Goal: Task Accomplishment & Management: Use online tool/utility

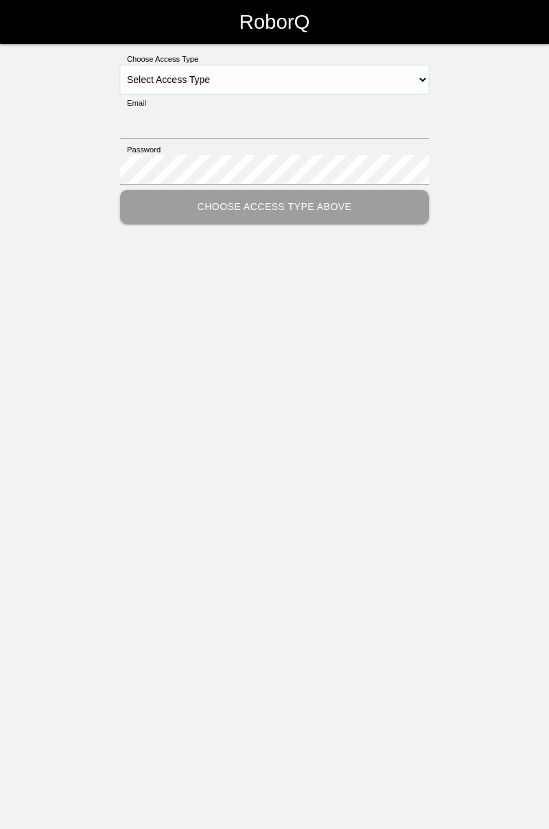
click at [424, 80] on select "Select Access Type Admin Customer Supervisor Worker" at bounding box center [274, 79] width 309 height 29
select select "Worker"
click at [120, 65] on select "Select Access Type Admin Customer Supervisor Worker" at bounding box center [274, 79] width 309 height 29
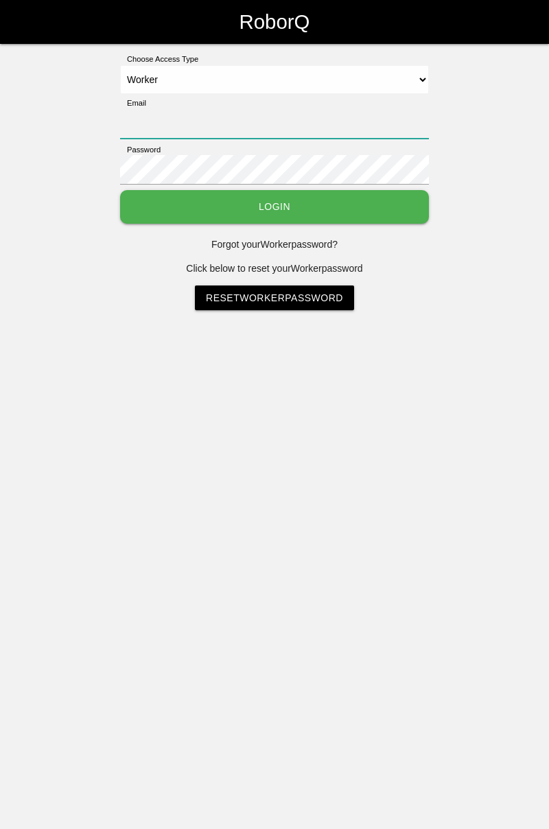
click at [297, 118] on input "Email" at bounding box center [274, 124] width 309 height 30
type input "[PERSON_NAME][EMAIL_ADDRESS][DOMAIN_NAME]"
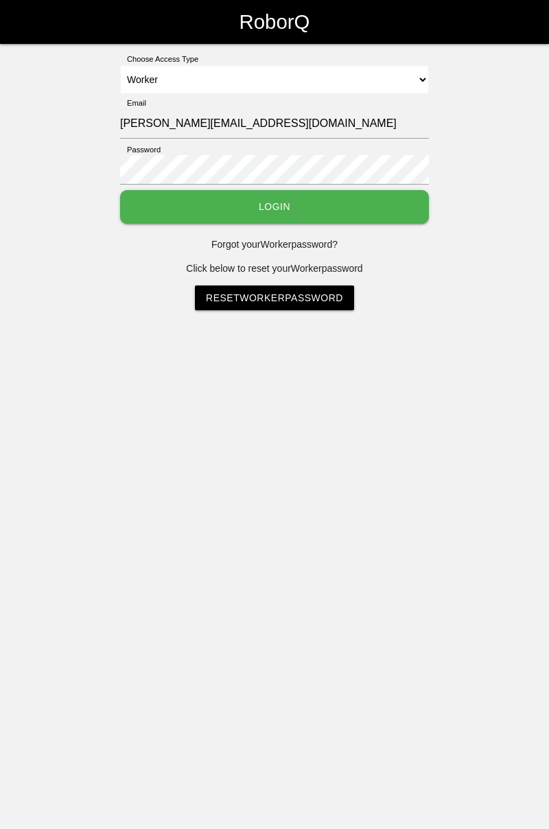
click at [120, 190] on button "Login" at bounding box center [274, 207] width 309 height 34
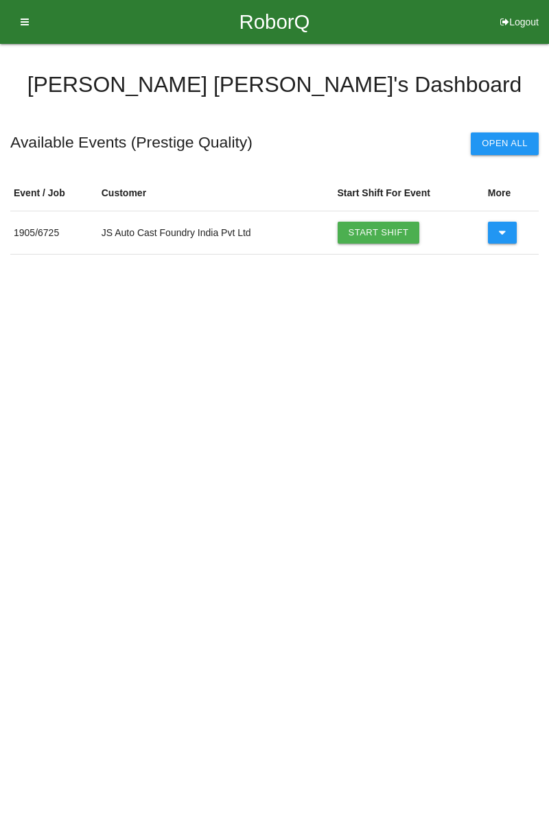
click at [381, 237] on link "Start Shift" at bounding box center [379, 233] width 82 height 22
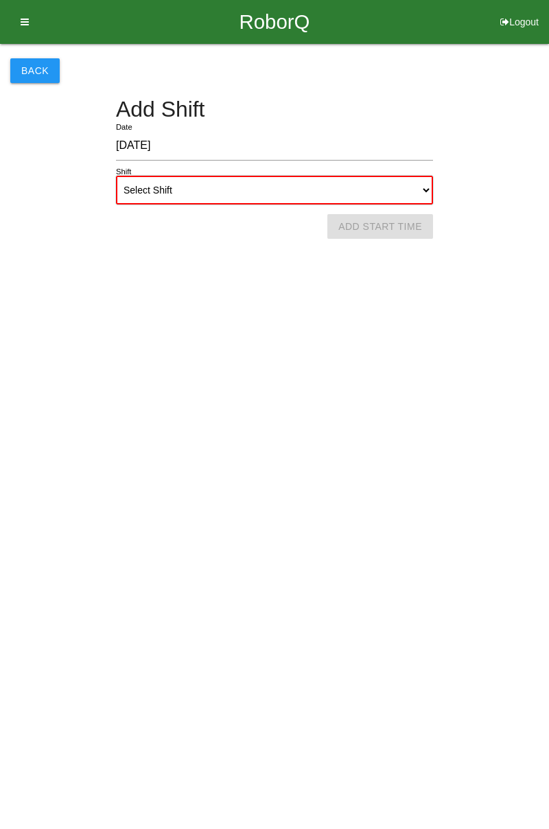
click at [424, 183] on select "Select Shift 1st Shift 2nd Shift 3rd Shift 4th Shift" at bounding box center [274, 190] width 317 height 29
select select "1"
click at [116, 176] on select "Select Shift 1st Shift 2nd Shift 3rd Shift 4th Shift" at bounding box center [274, 190] width 317 height 29
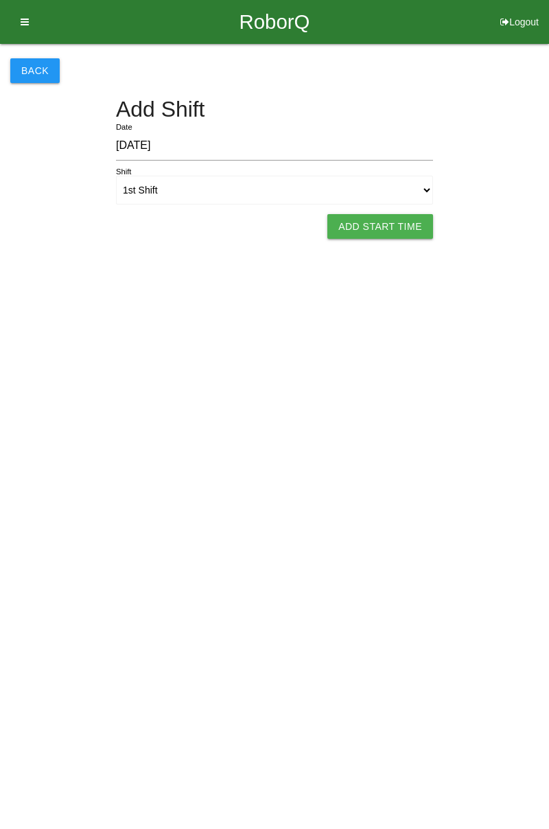
click at [375, 229] on button "Add Start Time" at bounding box center [381, 226] width 106 height 25
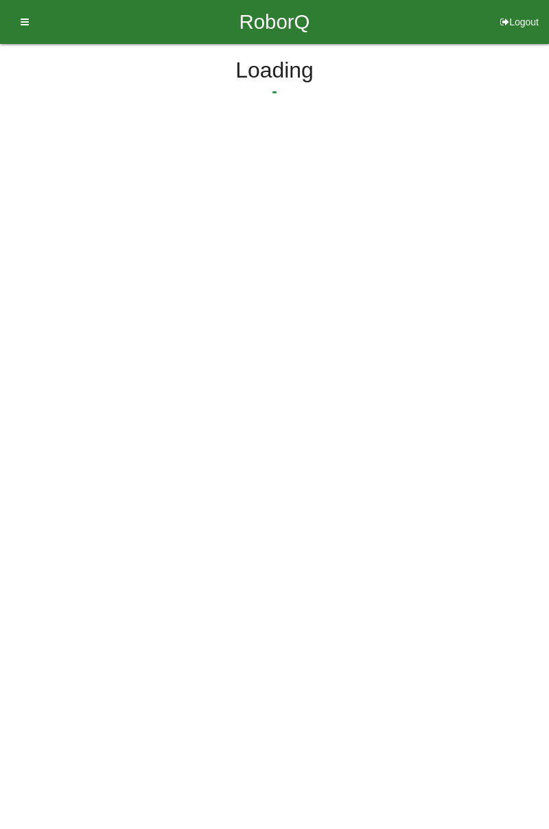
select select "7"
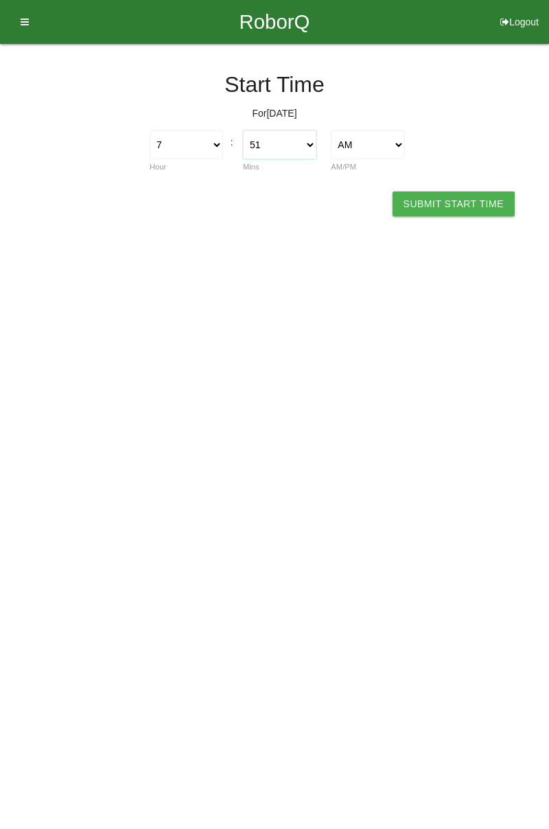
click at [309, 144] on select "00 01 02 03 04 05 06 07 08 09 10 11 12 13 14 15 16 17 18 19 20 21 22 23 24 25 2…" at bounding box center [279, 144] width 73 height 29
select select "0"
click at [243, 130] on select "00 01 02 03 04 05 06 07 08 09 10 11 12 13 14 15 16 17 18 19 20 21 22 23 24 25 2…" at bounding box center [279, 144] width 73 height 29
click at [470, 195] on button "Submit Start Time" at bounding box center [454, 204] width 122 height 25
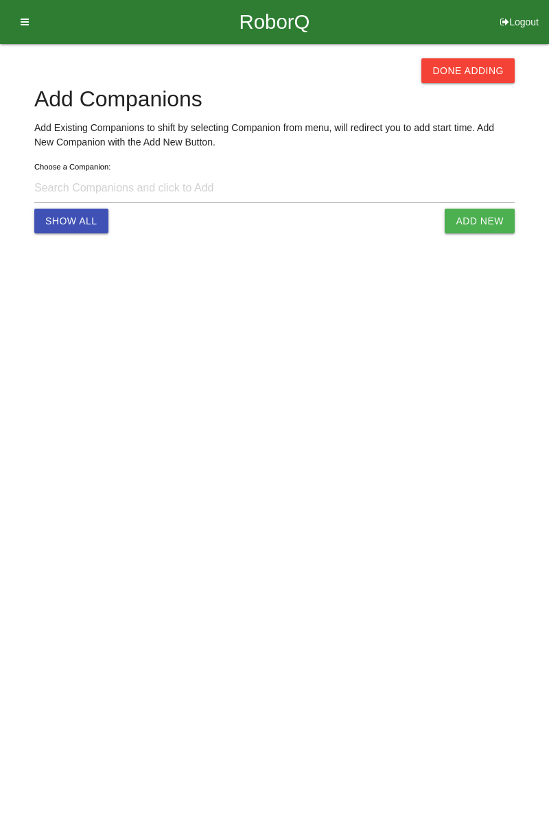
click at [479, 62] on button "Done Adding" at bounding box center [468, 70] width 93 height 25
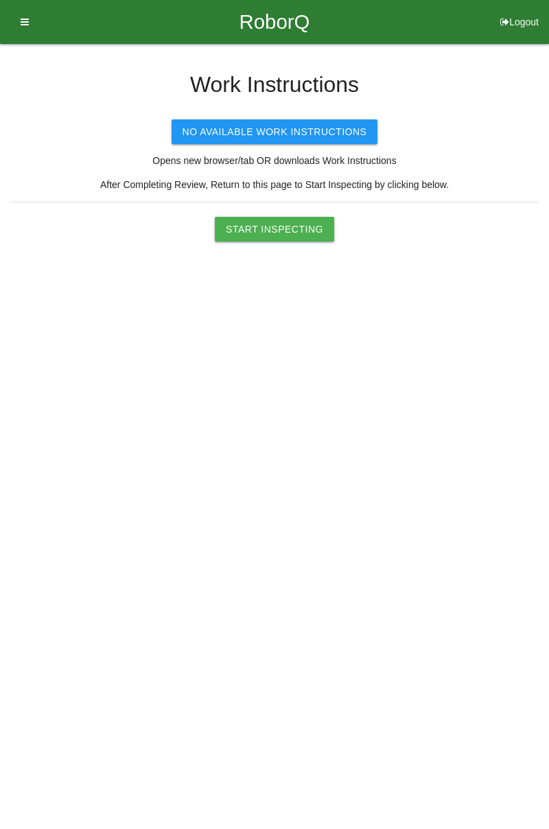
click at [304, 225] on button "Start Inspecting" at bounding box center [274, 229] width 119 height 25
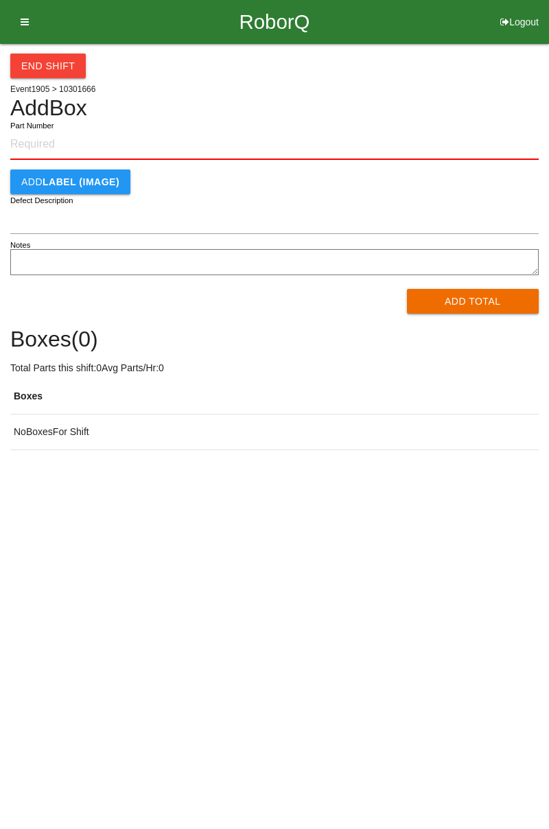
click at [64, 146] on input "Part Number" at bounding box center [274, 145] width 529 height 30
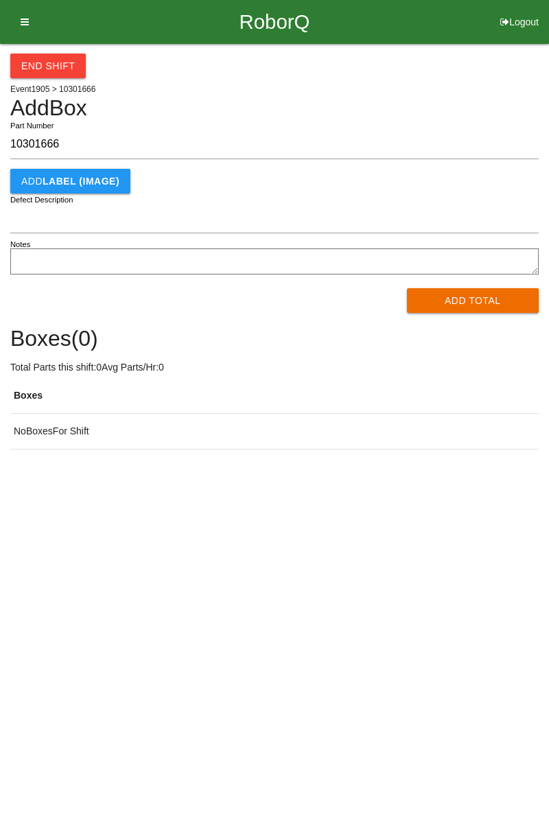
type input "10301666"
click at [481, 298] on button "Add Total" at bounding box center [473, 300] width 133 height 25
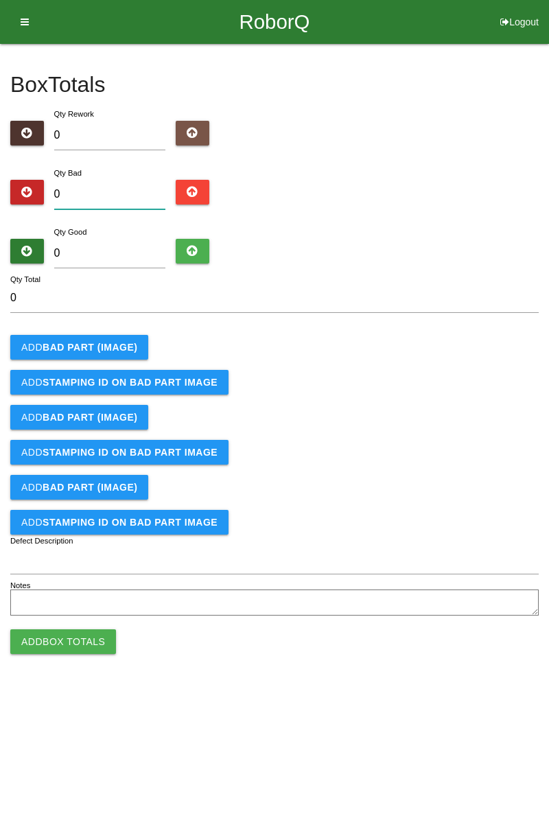
click at [129, 189] on input "0" at bounding box center [110, 195] width 112 height 30
type input "4"
click at [120, 190] on input "4" at bounding box center [110, 195] width 112 height 30
type input "0"
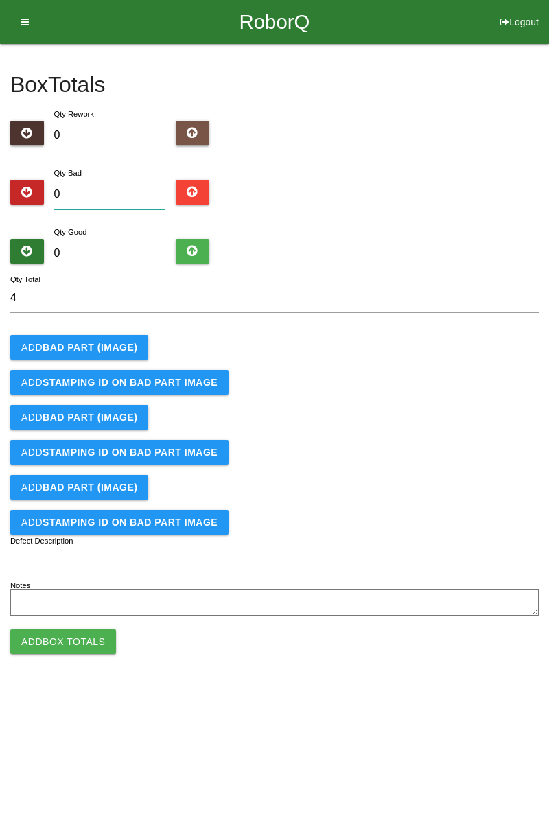
type input "0"
type input "8"
type input "0"
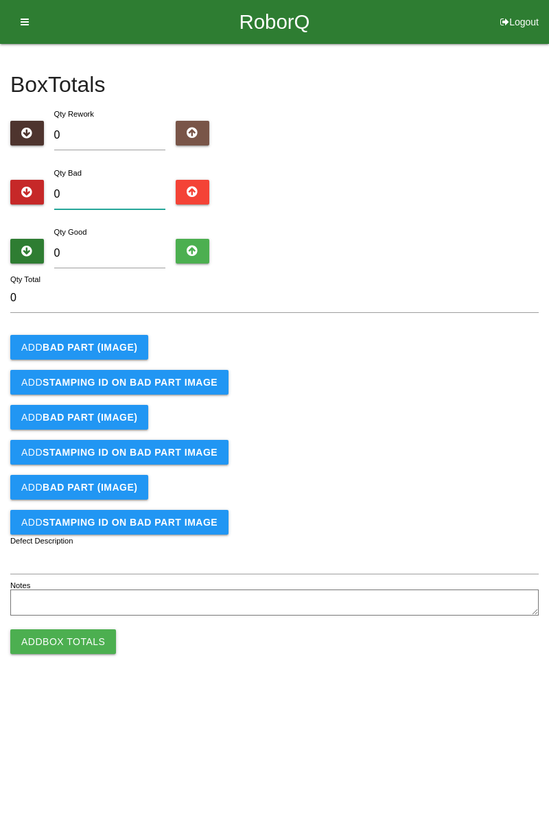
type input "1"
type input "12"
click at [113, 352] on button "Add BAD PART (IMAGE)" at bounding box center [79, 347] width 138 height 25
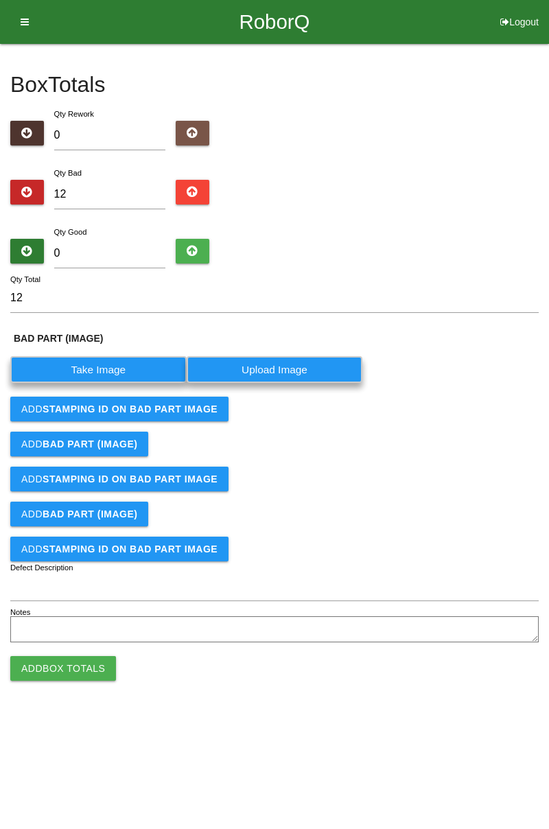
click at [129, 356] on label "Take Image" at bounding box center [98, 369] width 176 height 27
click at [0, 0] on \(IMAGE\) "Take Image" at bounding box center [0, 0] width 0 height 0
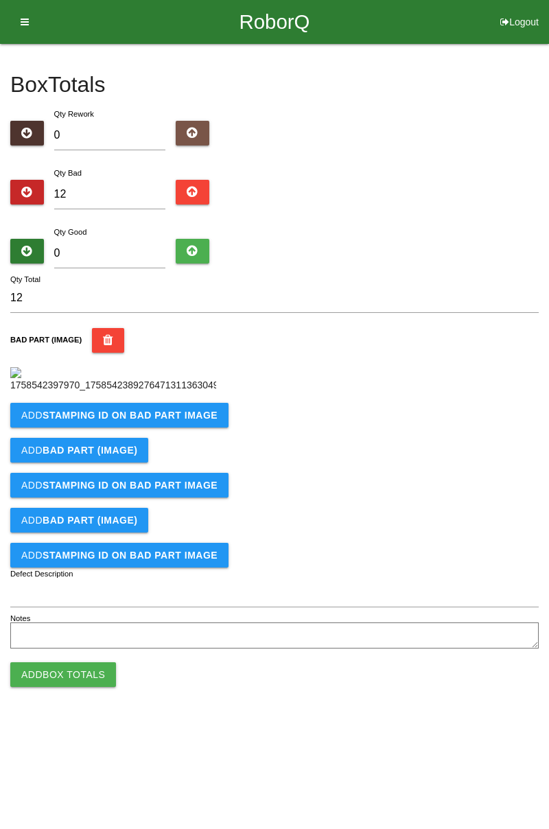
click at [162, 421] on b "STAMPING ID on BAD PART Image" at bounding box center [130, 415] width 175 height 11
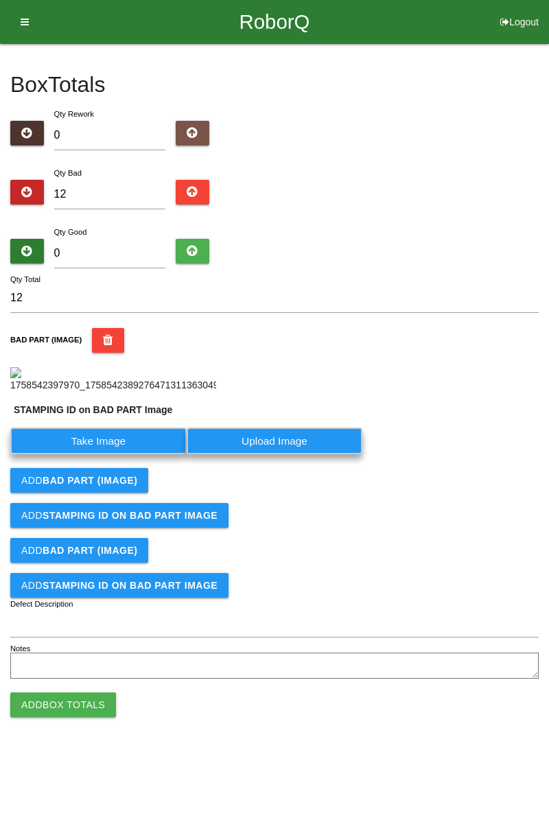
click at [132, 455] on label "Take Image" at bounding box center [98, 441] width 176 height 27
click at [0, 0] on PART "Take Image" at bounding box center [0, 0] width 0 height 0
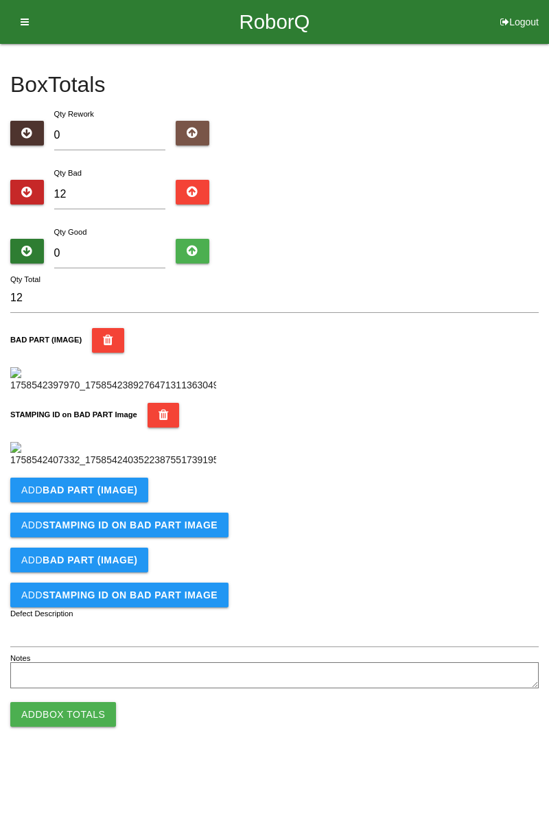
scroll to position [302, 0]
click at [139, 503] on button "Add BAD PART (IMAGE)" at bounding box center [79, 490] width 138 height 25
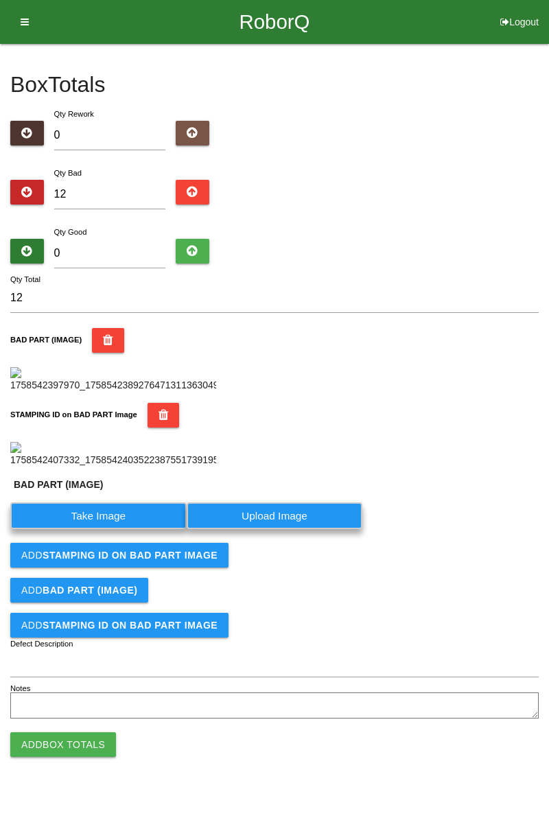
click at [130, 529] on label "Take Image" at bounding box center [98, 516] width 176 height 27
click at [0, 0] on \(IMAGE\) "Take Image" at bounding box center [0, 0] width 0 height 0
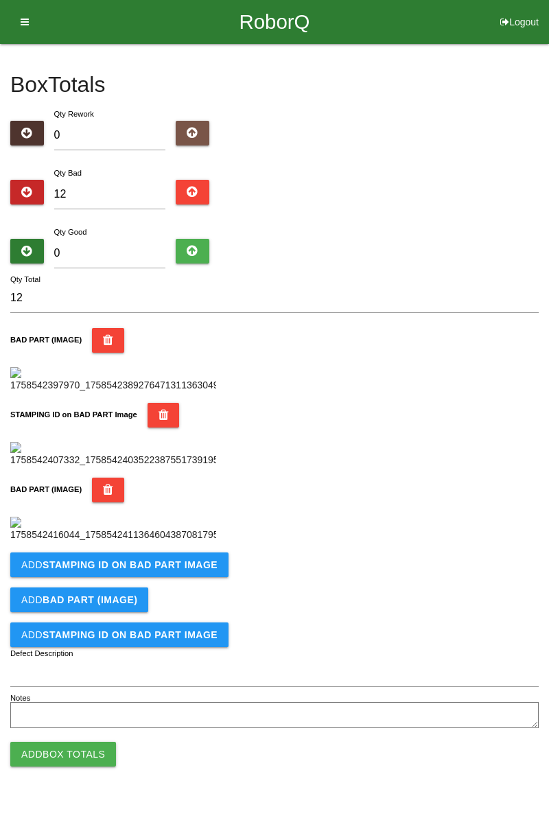
scroll to position [527, 0]
click at [152, 571] on b "STAMPING ID on BAD PART Image" at bounding box center [130, 565] width 175 height 11
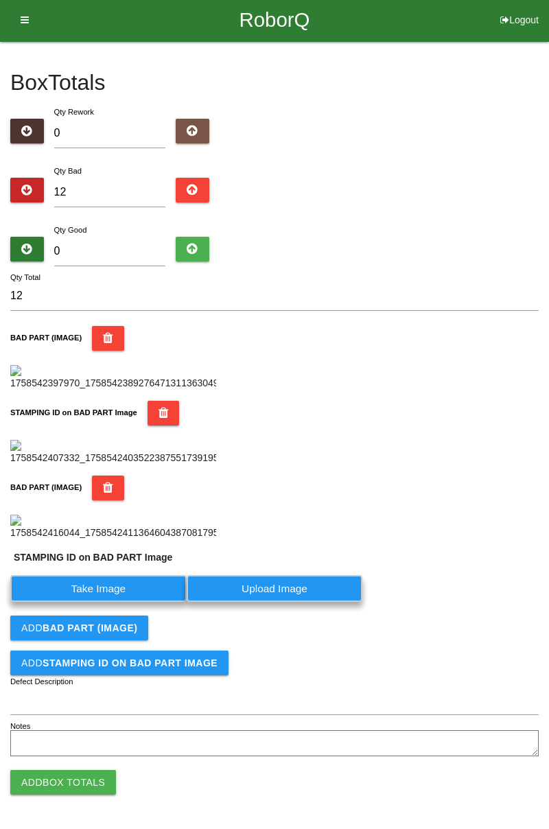
click at [142, 602] on label "Take Image" at bounding box center [98, 588] width 176 height 27
click at [0, 0] on PART "Take Image" at bounding box center [0, 0] width 0 height 0
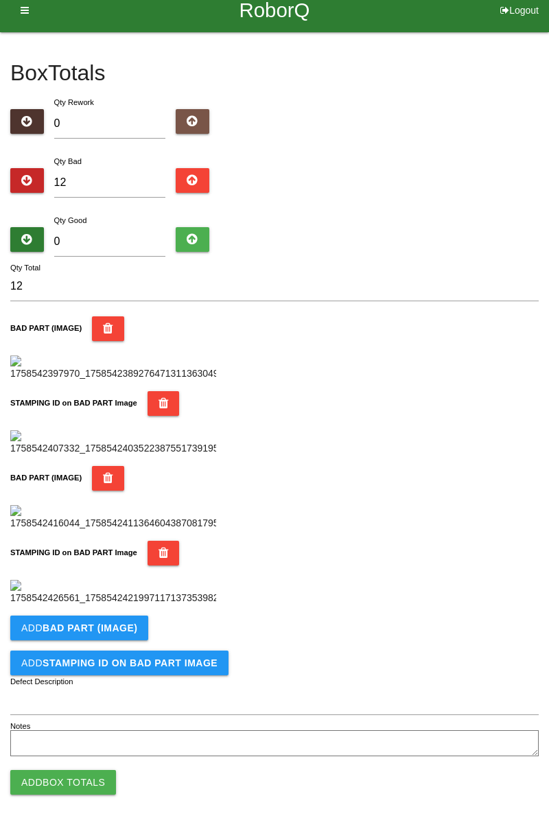
scroll to position [753, 0]
click at [139, 618] on button "Add BAD PART (IMAGE)" at bounding box center [79, 628] width 138 height 25
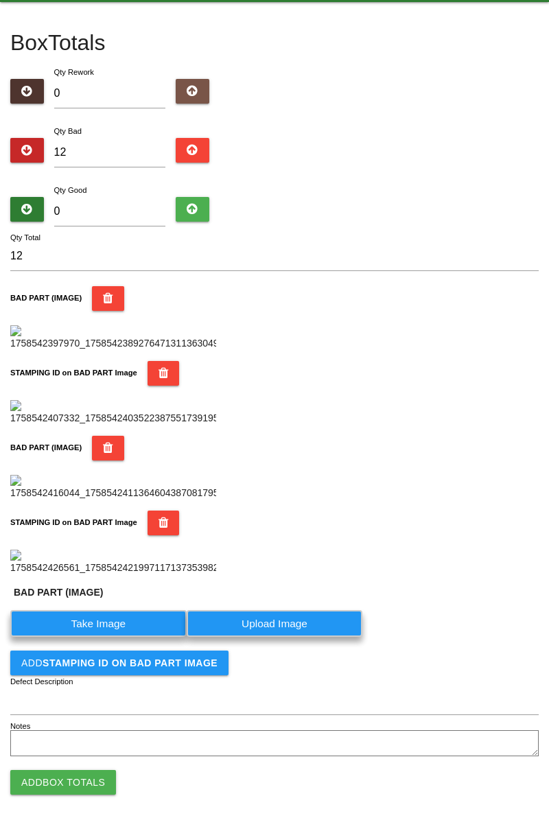
click at [122, 637] on label "Take Image" at bounding box center [98, 623] width 176 height 27
click at [0, 0] on \(IMAGE\) "Take Image" at bounding box center [0, 0] width 0 height 0
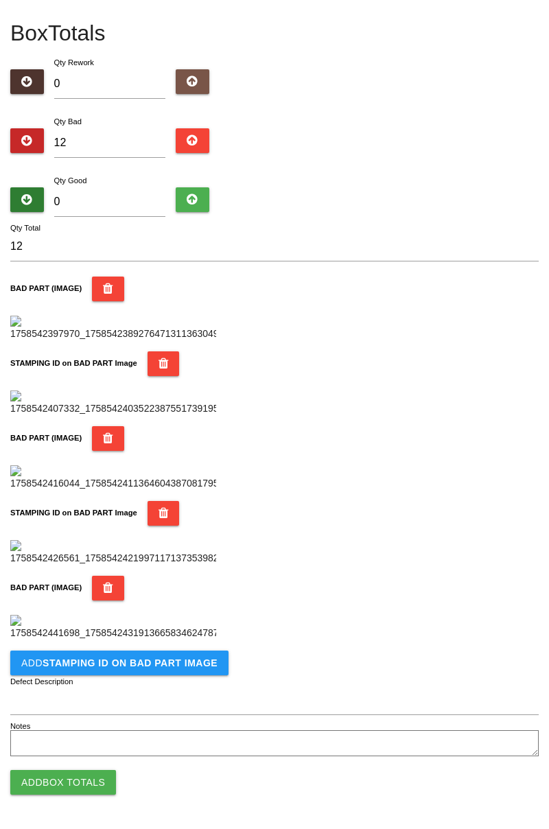
scroll to position [978, 0]
click at [165, 659] on b "STAMPING ID on BAD PART Image" at bounding box center [130, 663] width 175 height 11
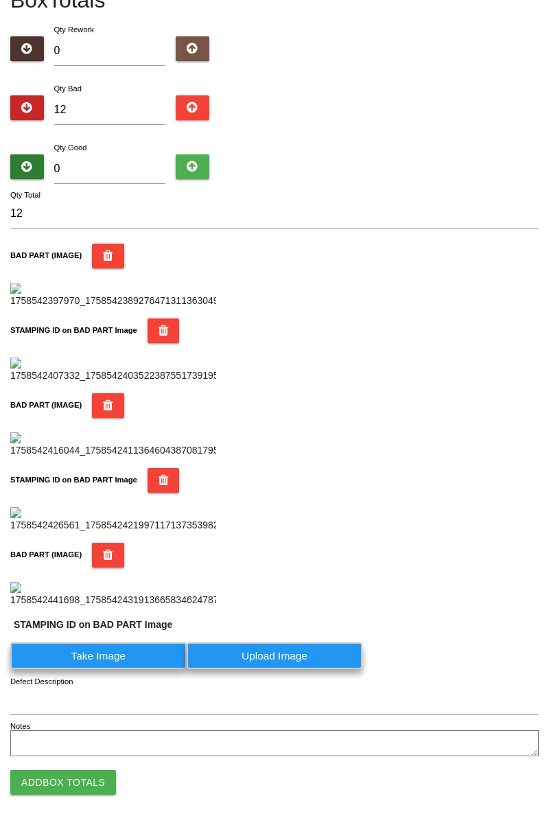
click at [112, 670] on label "Take Image" at bounding box center [98, 656] width 176 height 27
click at [0, 0] on PART "Take Image" at bounding box center [0, 0] width 0 height 0
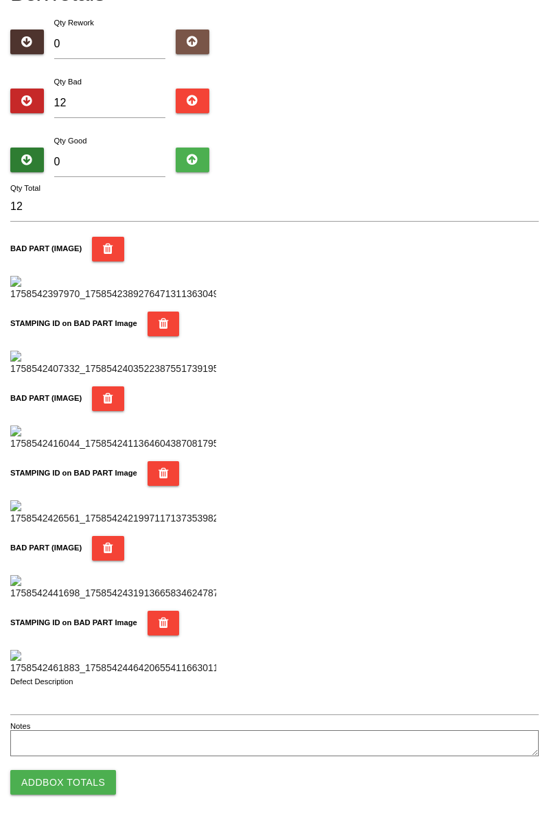
scroll to position [0, 0]
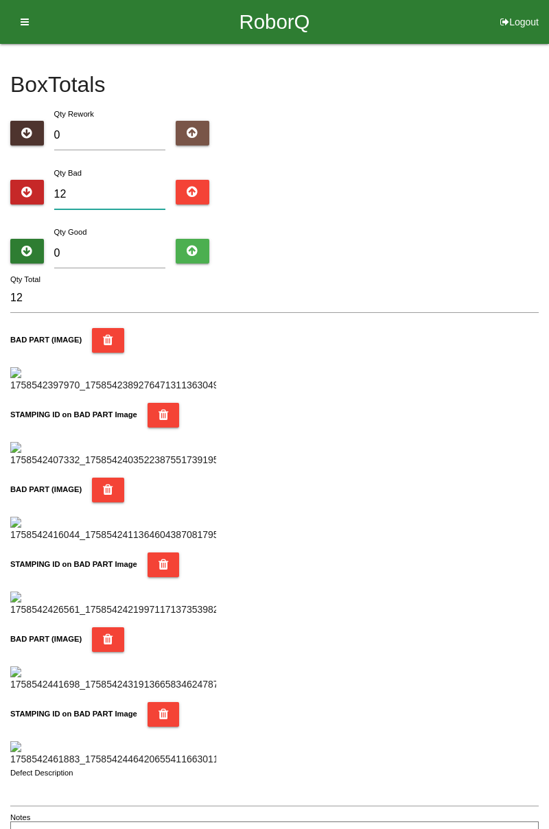
click at [125, 187] on input "12" at bounding box center [110, 195] width 112 height 30
type input "1"
type input "14"
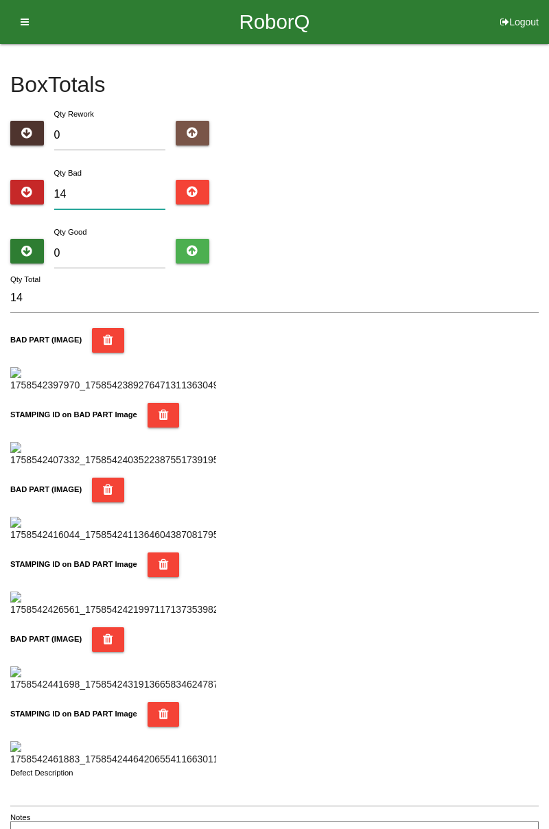
type input "1"
type input "15"
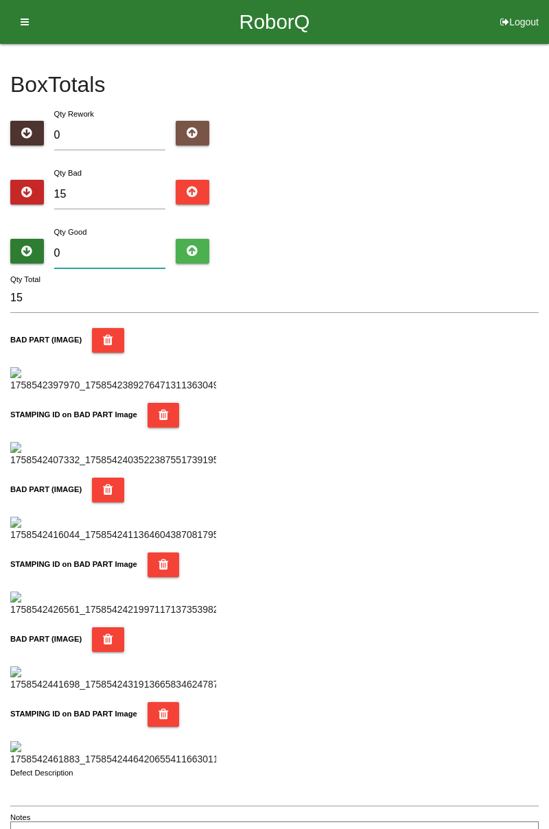
click at [132, 248] on input "0" at bounding box center [110, 254] width 112 height 30
type input "7"
type input "22"
type input "0"
type input "15"
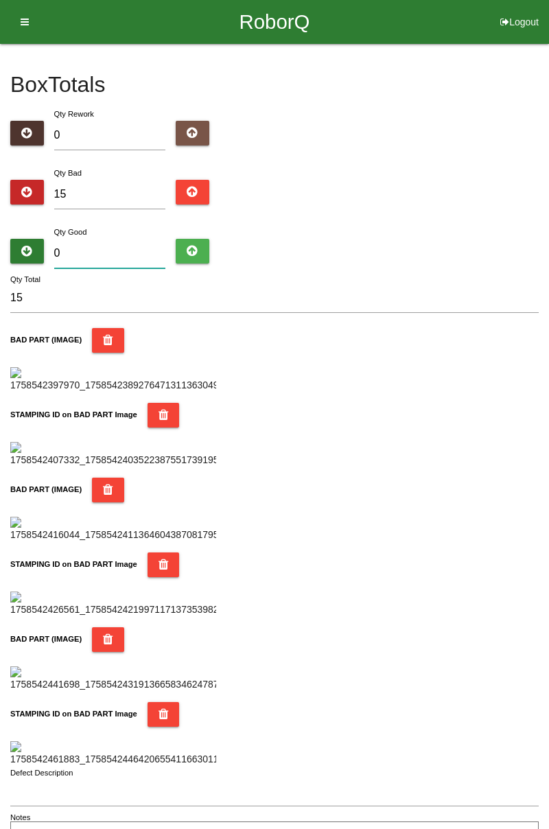
type input "6"
type input "21"
type input "69"
type input "84"
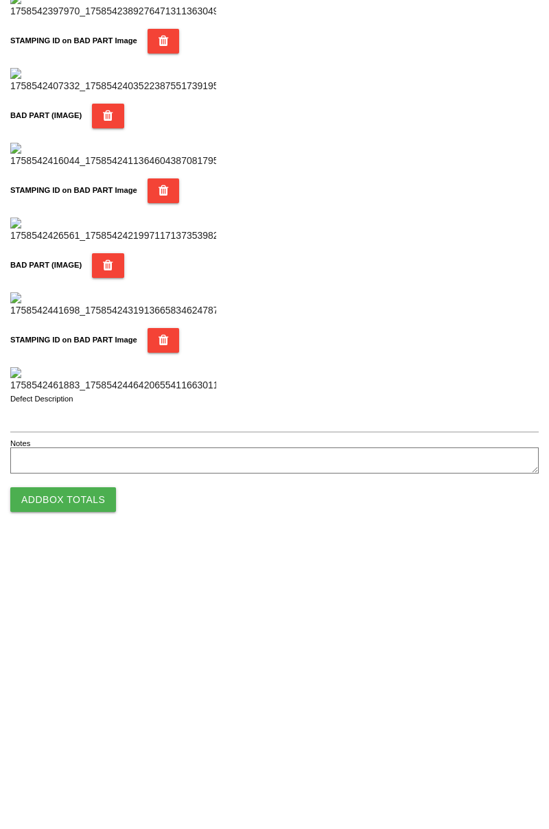
scroll to position [1203, 0]
type input "69"
click at [100, 781] on button "Add Box Totals" at bounding box center [63, 782] width 106 height 25
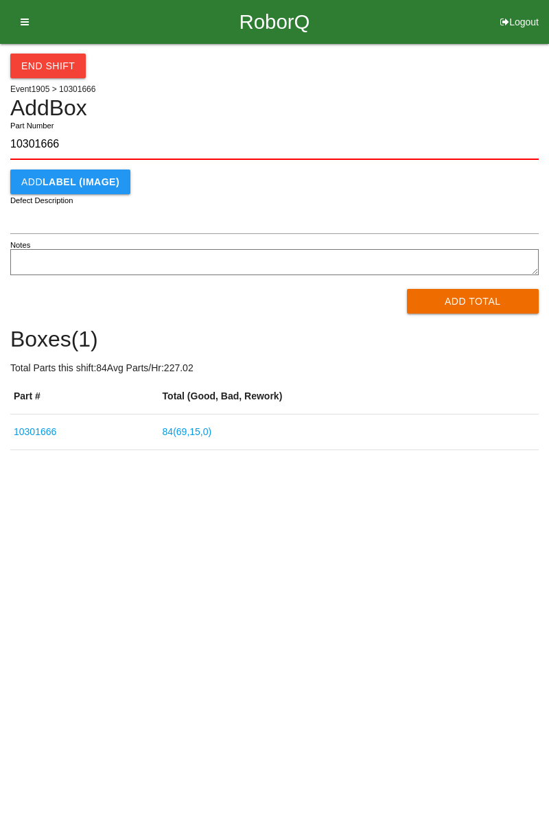
type input "10301666"
click at [481, 300] on button "Add Total" at bounding box center [473, 301] width 133 height 25
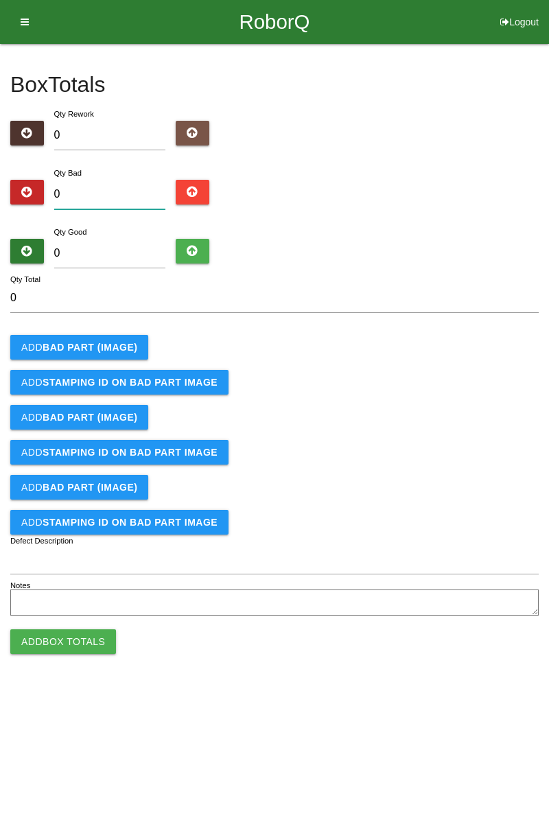
click at [124, 183] on input "0" at bounding box center [110, 195] width 112 height 30
type input "3"
click at [543, 221] on div "Box Totals Translate Weight Weight unit: Rework Weight Bad Weight Good Weight 0…" at bounding box center [274, 332] width 549 height 576
click at [112, 190] on input "3" at bounding box center [110, 195] width 112 height 30
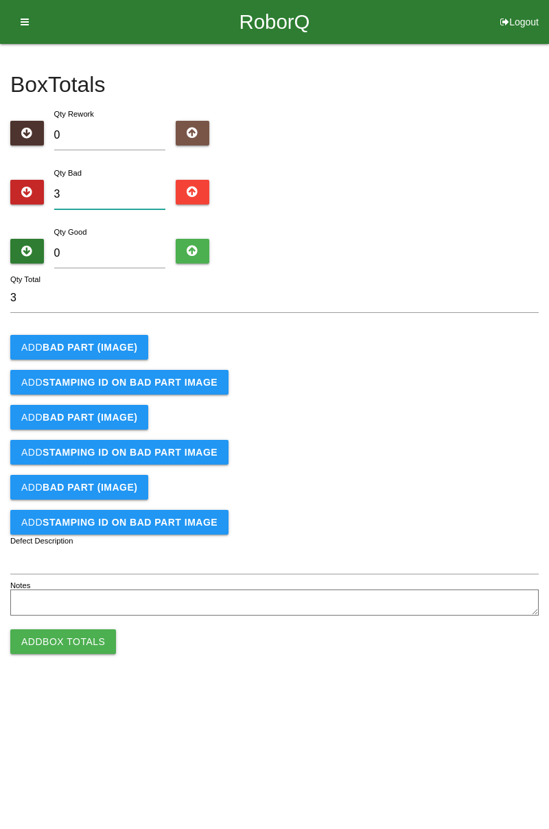
type input "0"
type input "1"
type input "10"
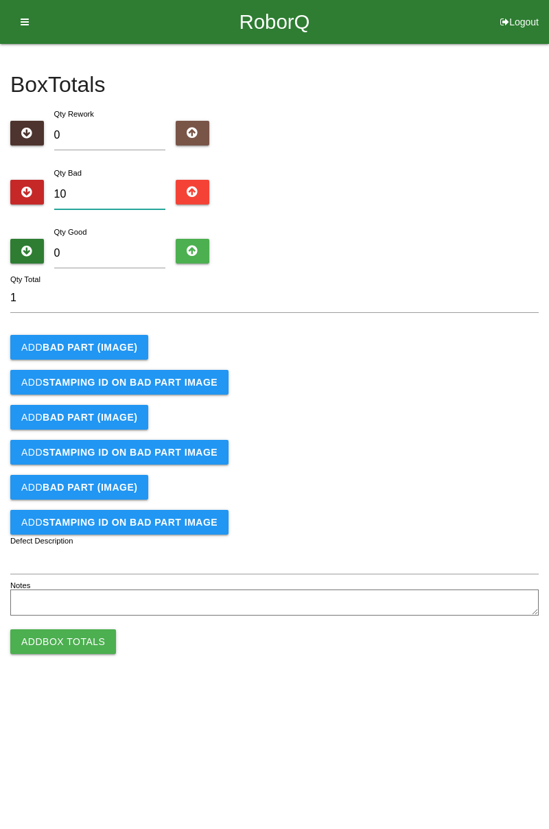
type input "10"
click at [107, 348] on b "BAD PART (IMAGE)" at bounding box center [90, 347] width 95 height 11
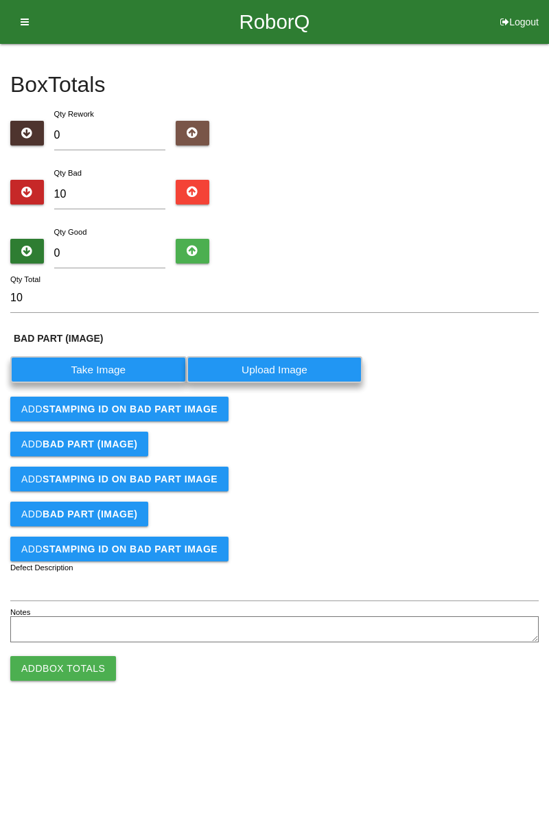
click at [108, 371] on label "Take Image" at bounding box center [98, 369] width 176 height 27
click at [0, 0] on \(IMAGE\) "Take Image" at bounding box center [0, 0] width 0 height 0
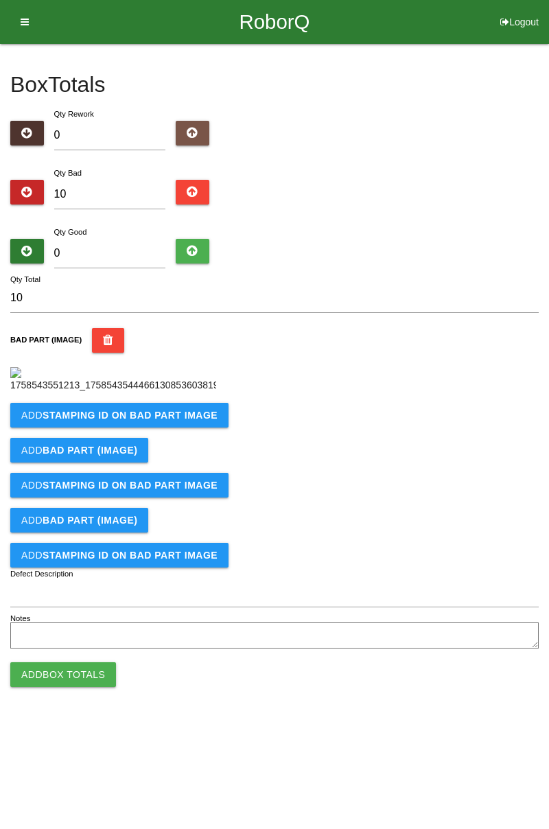
click at [166, 415] on button "Add STAMPING ID on BAD PART Image" at bounding box center [119, 415] width 218 height 25
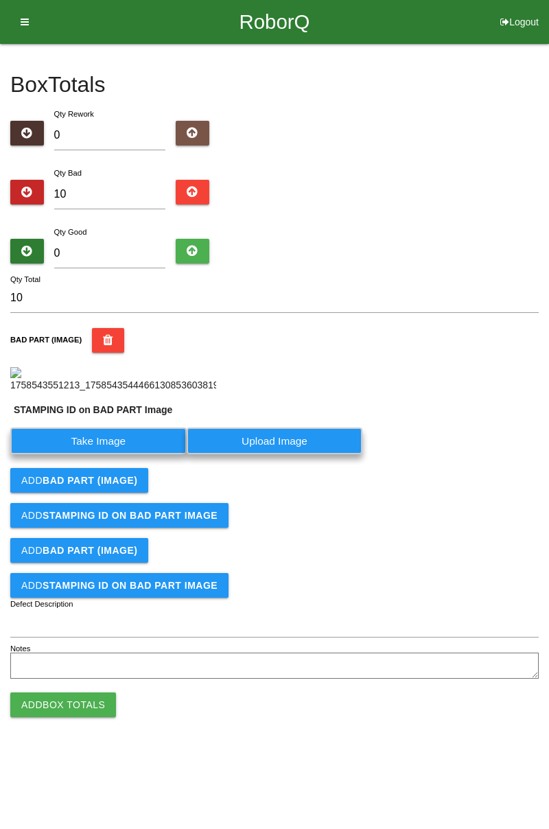
click at [122, 455] on label "Take Image" at bounding box center [98, 441] width 176 height 27
click at [0, 0] on PART "Take Image" at bounding box center [0, 0] width 0 height 0
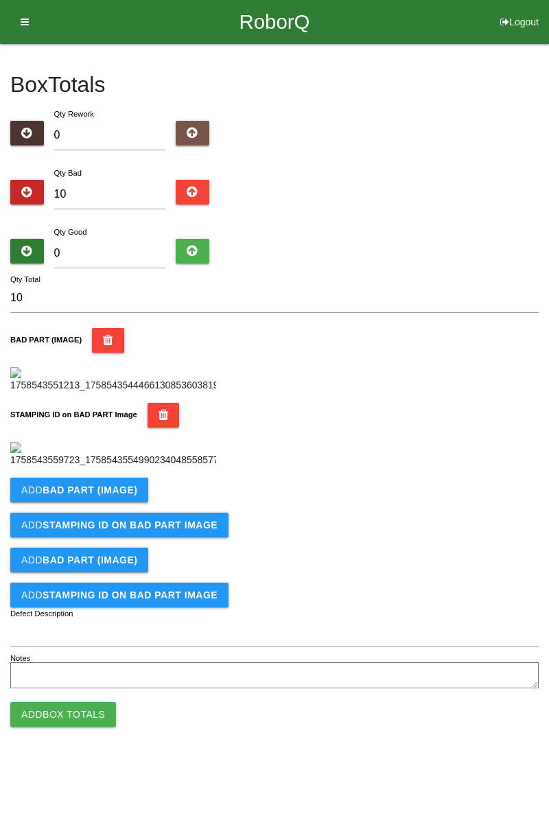
scroll to position [302, 0]
click at [111, 496] on b "BAD PART (IMAGE)" at bounding box center [90, 490] width 95 height 11
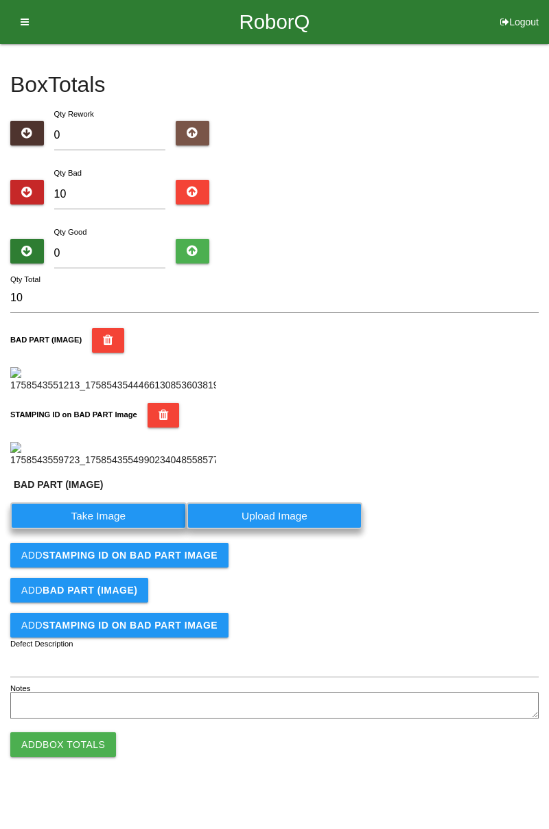
click at [111, 529] on label "Take Image" at bounding box center [98, 516] width 176 height 27
click at [0, 0] on \(IMAGE\) "Take Image" at bounding box center [0, 0] width 0 height 0
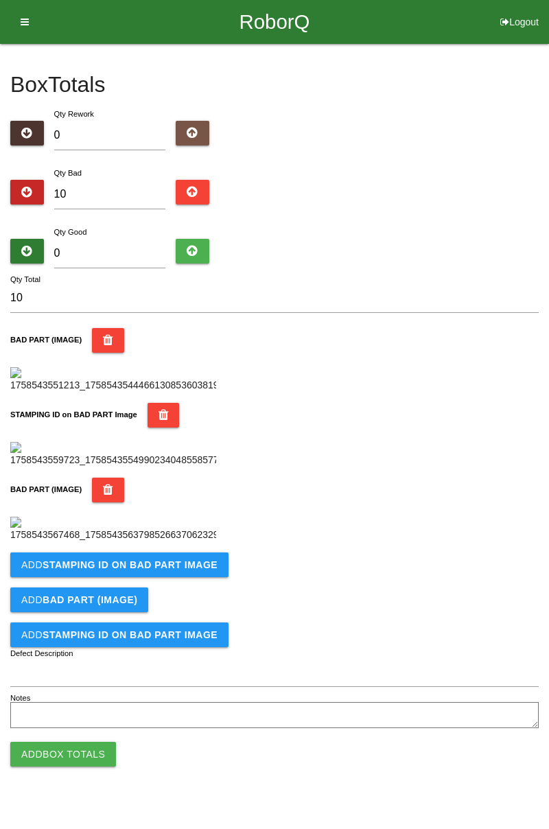
scroll to position [527, 0]
click at [148, 571] on b "STAMPING ID on BAD PART Image" at bounding box center [130, 565] width 175 height 11
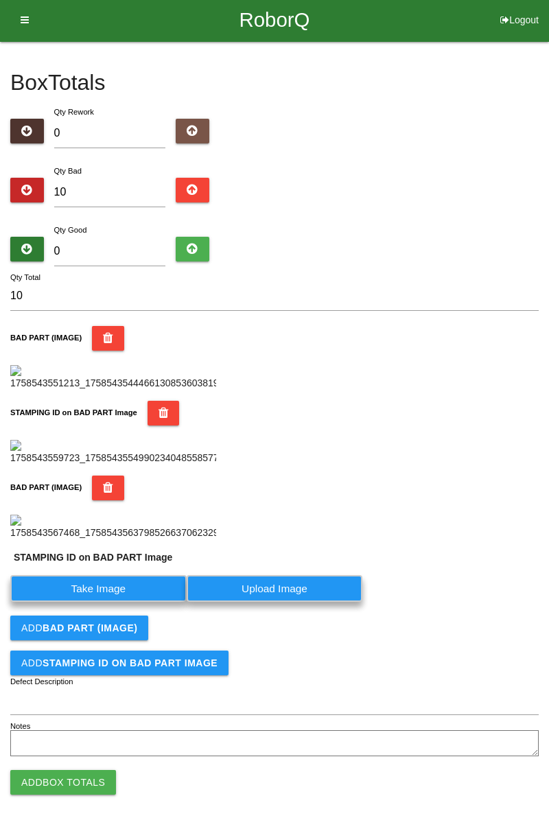
click at [117, 602] on label "Take Image" at bounding box center [98, 588] width 176 height 27
click at [0, 0] on PART "Take Image" at bounding box center [0, 0] width 0 height 0
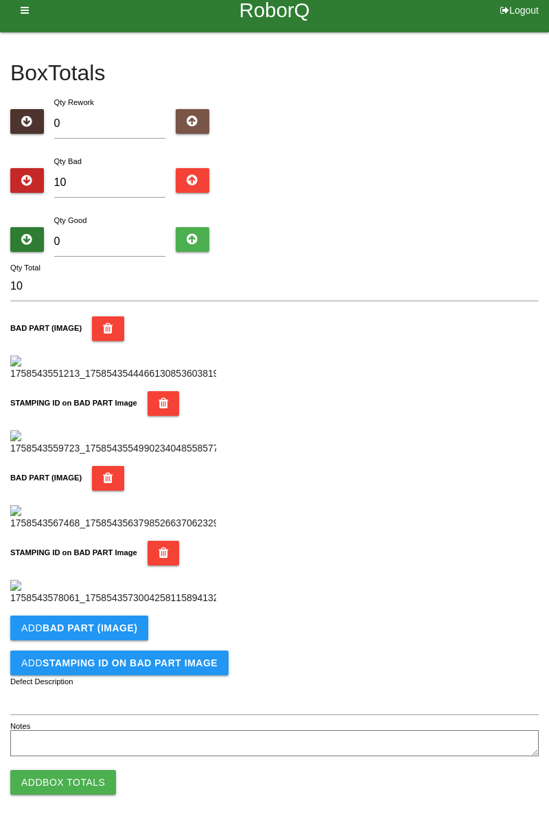
scroll to position [753, 0]
click at [126, 621] on button "Add BAD PART (IMAGE)" at bounding box center [79, 628] width 138 height 25
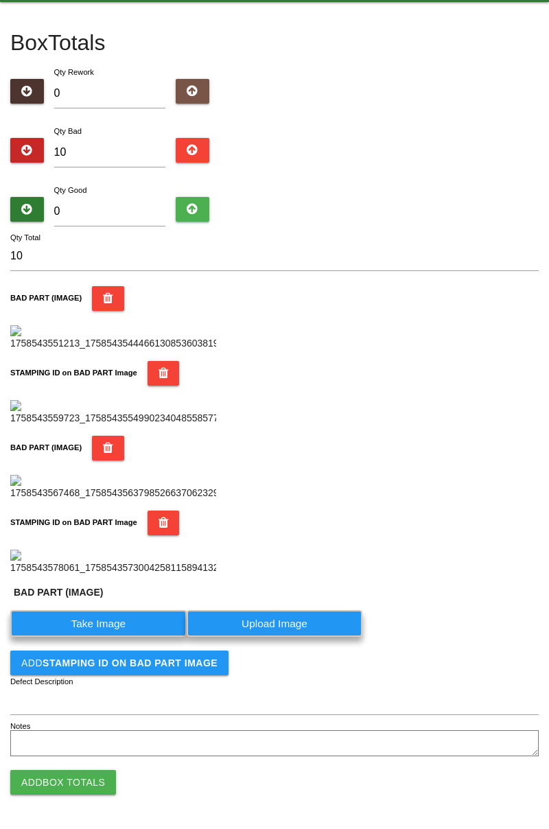
click at [112, 637] on label "Take Image" at bounding box center [98, 623] width 176 height 27
click at [0, 0] on \(IMAGE\) "Take Image" at bounding box center [0, 0] width 0 height 0
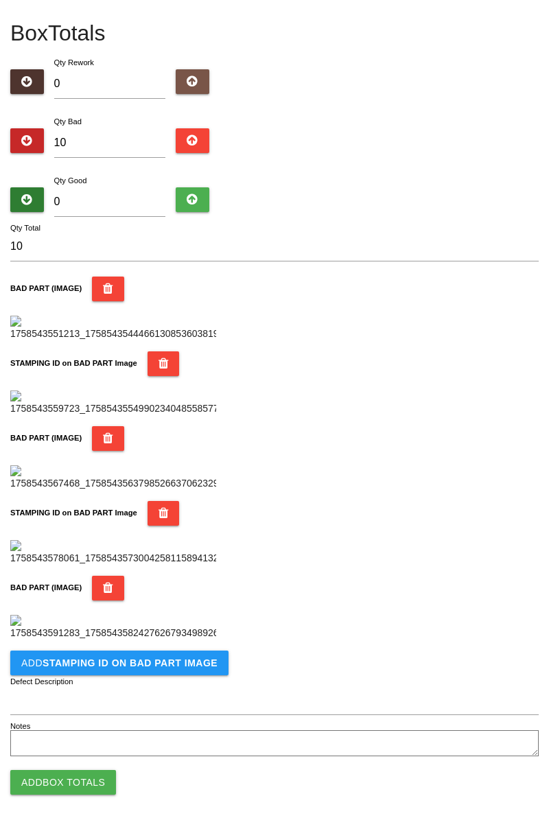
scroll to position [978, 0]
click at [182, 673] on button "Add STAMPING ID on BAD PART Image" at bounding box center [119, 663] width 218 height 25
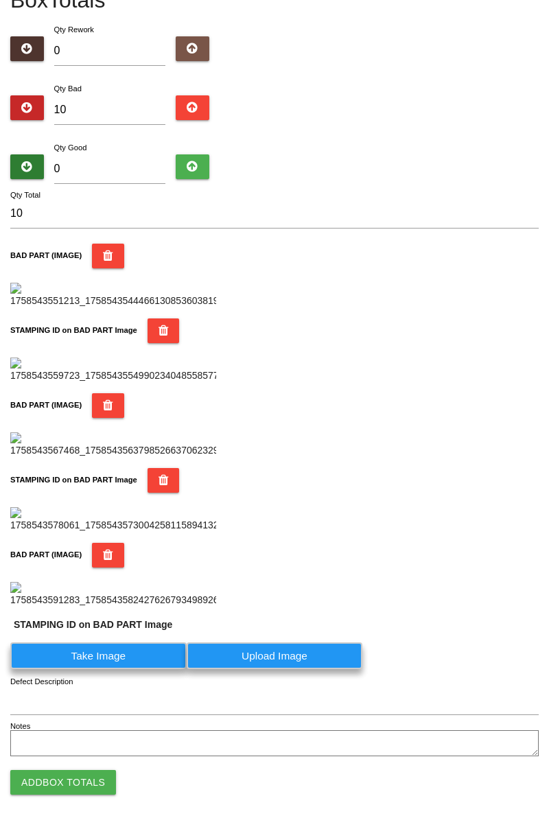
click at [131, 670] on label "Take Image" at bounding box center [98, 656] width 176 height 27
click at [0, 0] on PART "Take Image" at bounding box center [0, 0] width 0 height 0
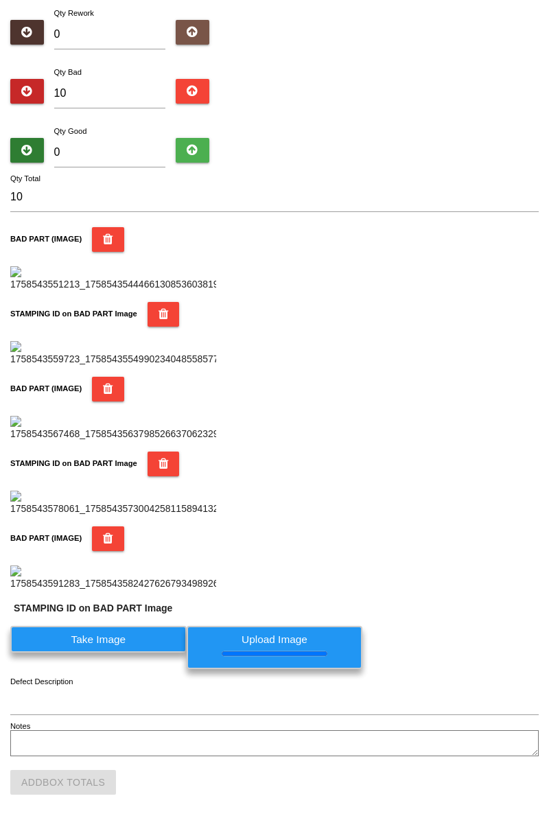
scroll to position [0, 0]
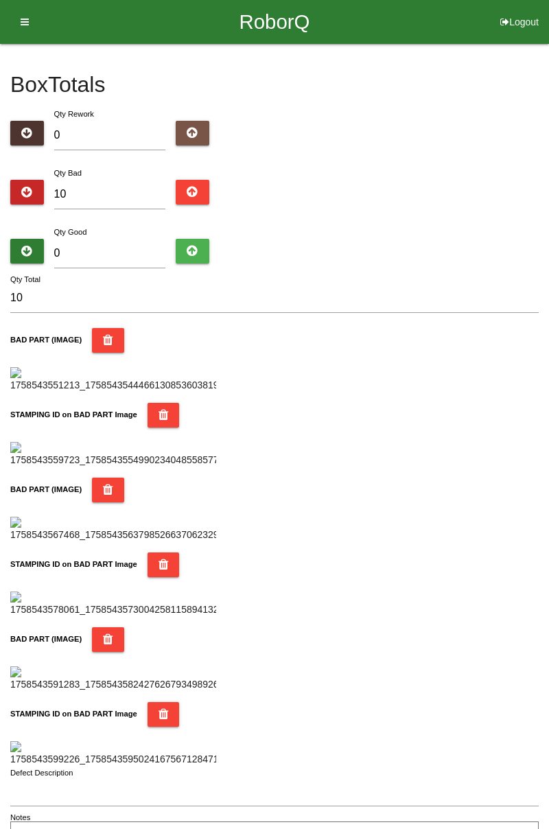
click at [152, 166] on div "Qty Bad 10" at bounding box center [110, 189] width 133 height 49
click at [117, 183] on input "10" at bounding box center [110, 195] width 112 height 30
click at [136, 249] on input "0" at bounding box center [110, 254] width 112 height 30
type input "7"
type input "17"
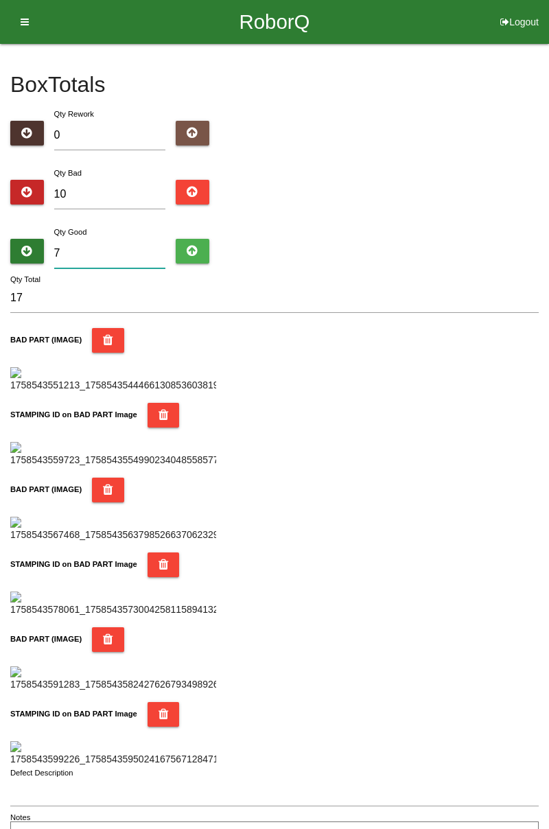
type input "74"
type input "84"
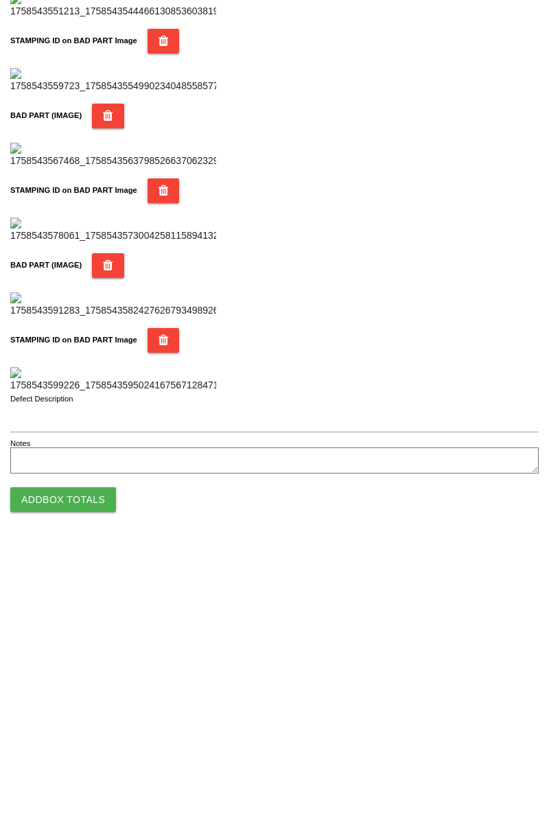
type input "74"
click at [109, 791] on button "Add Box Totals" at bounding box center [63, 782] width 106 height 25
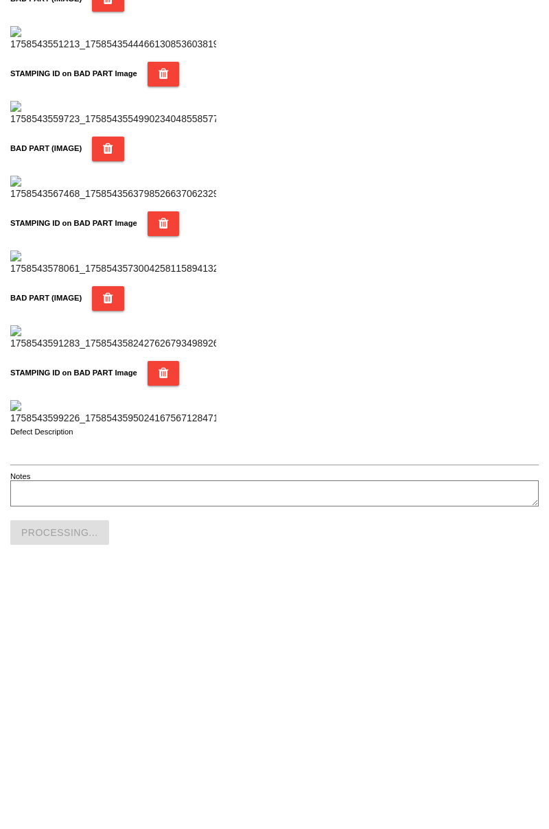
scroll to position [1203, 0]
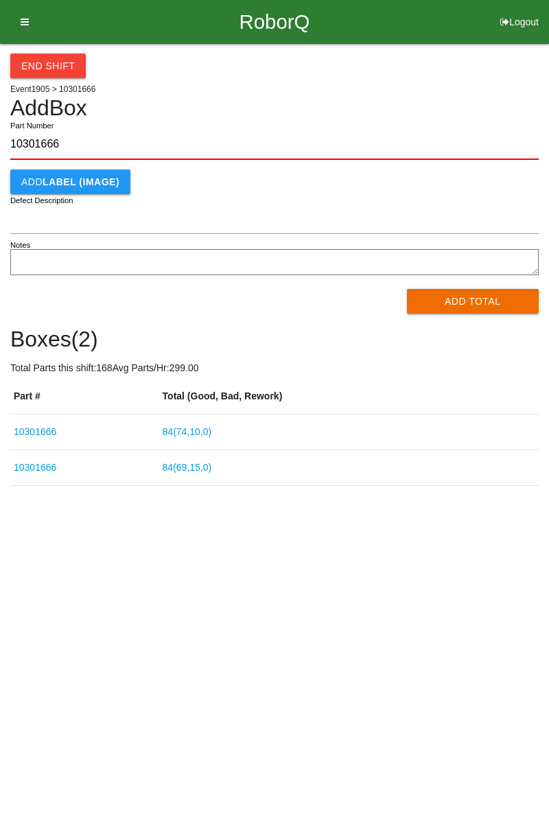
type input "10301666"
click at [483, 310] on button "Add Total" at bounding box center [473, 301] width 133 height 25
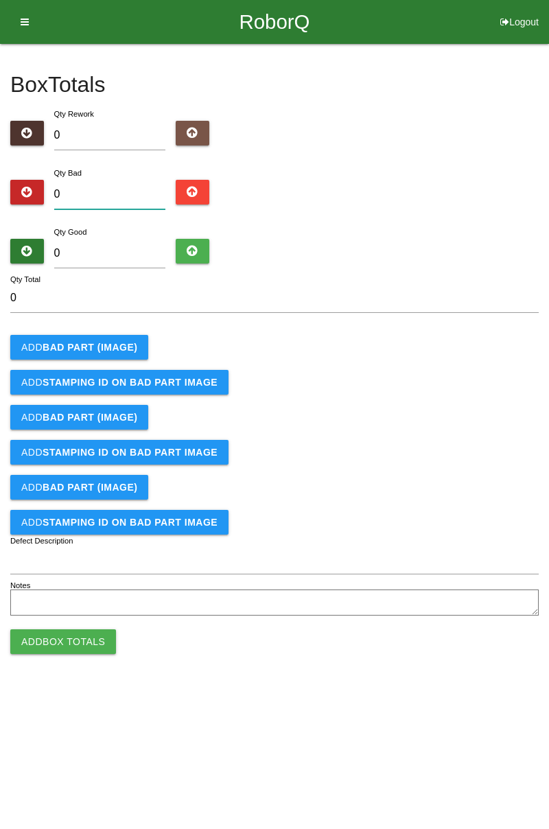
click at [111, 192] on input "0" at bounding box center [110, 195] width 112 height 30
type input "2"
click at [103, 347] on b "BAD PART (IMAGE)" at bounding box center [90, 347] width 95 height 11
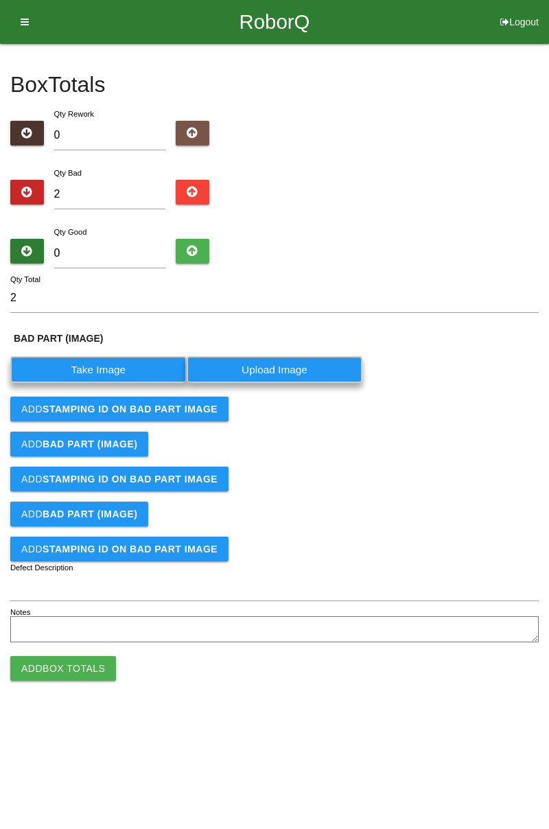
click at [122, 372] on label "Take Image" at bounding box center [98, 369] width 176 height 27
click at [0, 0] on \(IMAGE\) "Take Image" at bounding box center [0, 0] width 0 height 0
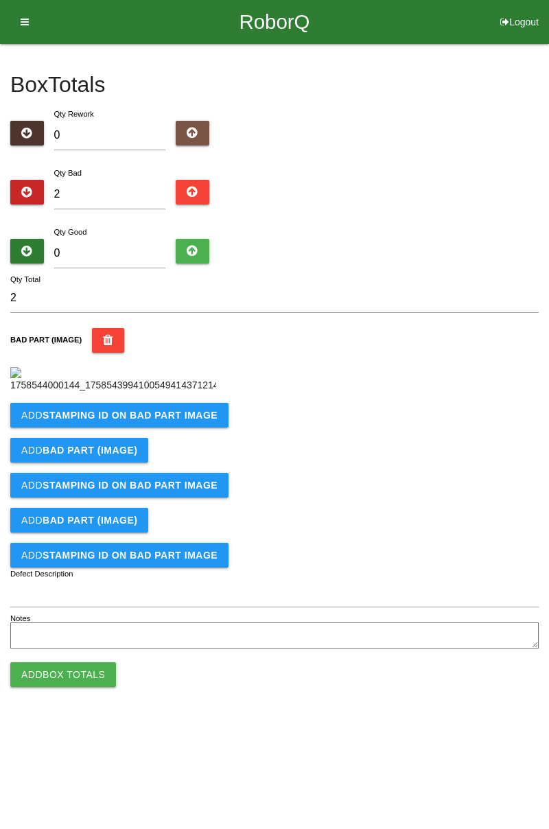
scroll to position [77, 0]
click at [179, 421] on b "STAMPING ID on BAD PART Image" at bounding box center [130, 415] width 175 height 11
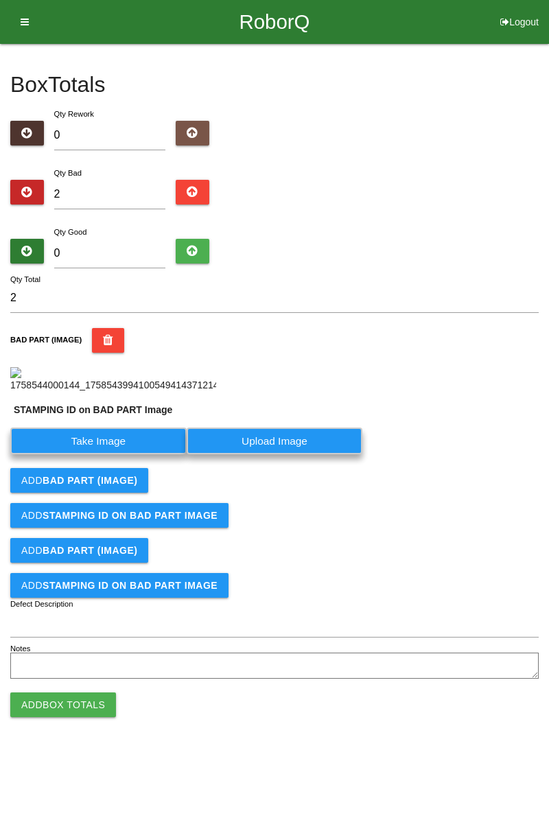
click at [108, 455] on label "Take Image" at bounding box center [98, 441] width 176 height 27
click at [0, 0] on PART "Take Image" at bounding box center [0, 0] width 0 height 0
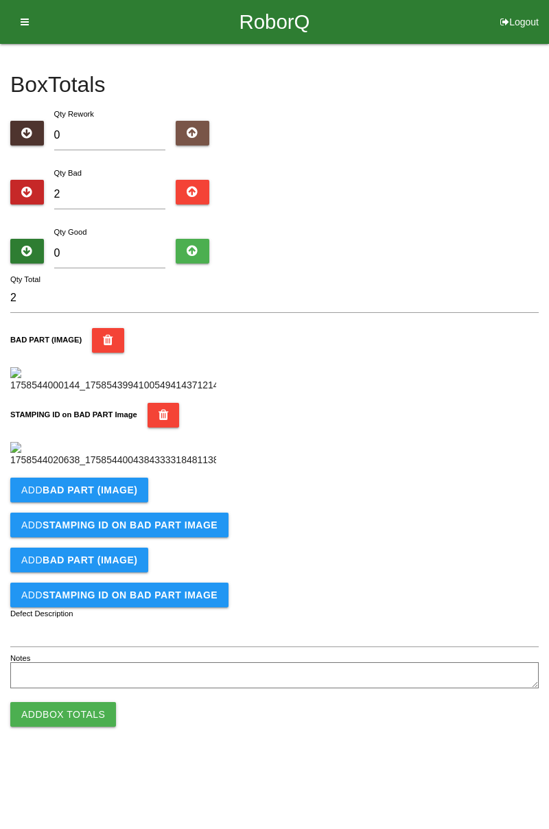
scroll to position [302, 0]
click at [128, 496] on b "BAD PART (IMAGE)" at bounding box center [90, 490] width 95 height 11
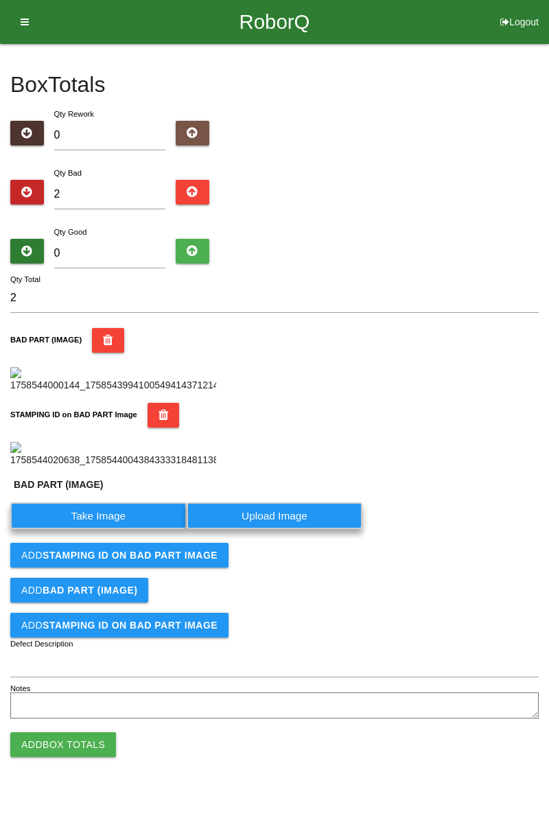
click at [119, 529] on label "Take Image" at bounding box center [98, 516] width 176 height 27
click at [0, 0] on \(IMAGE\) "Take Image" at bounding box center [0, 0] width 0 height 0
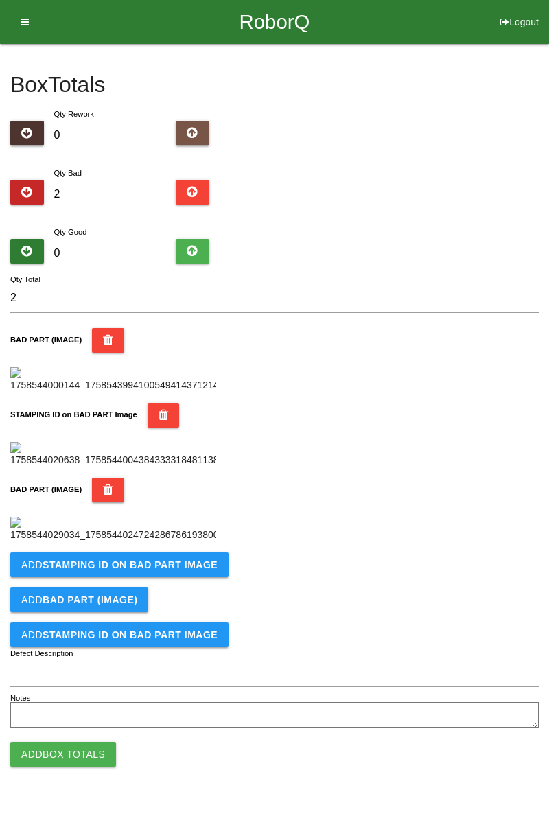
scroll to position [527, 0]
click at [177, 577] on button "Add STAMPING ID on BAD PART Image" at bounding box center [119, 565] width 218 height 25
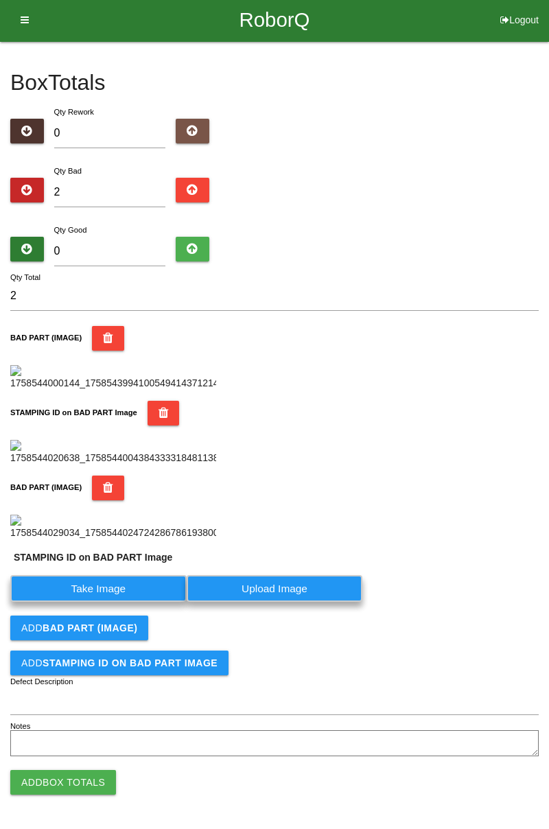
click at [111, 602] on label "Take Image" at bounding box center [98, 588] width 176 height 27
click at [0, 0] on PART "Take Image" at bounding box center [0, 0] width 0 height 0
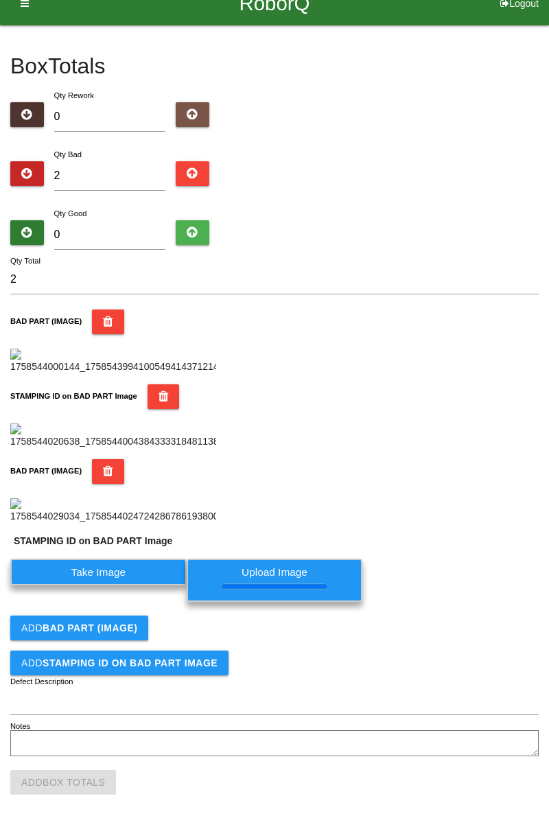
scroll to position [0, 0]
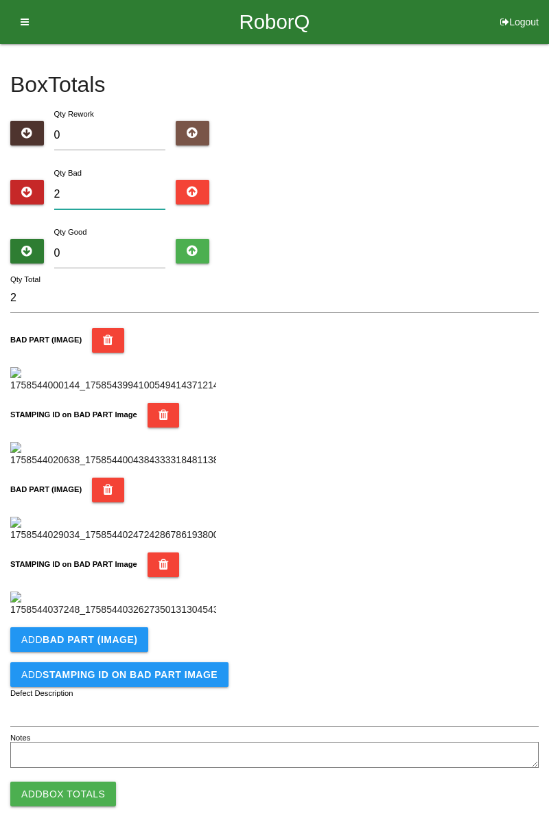
click at [133, 191] on input "2" at bounding box center [110, 195] width 112 height 30
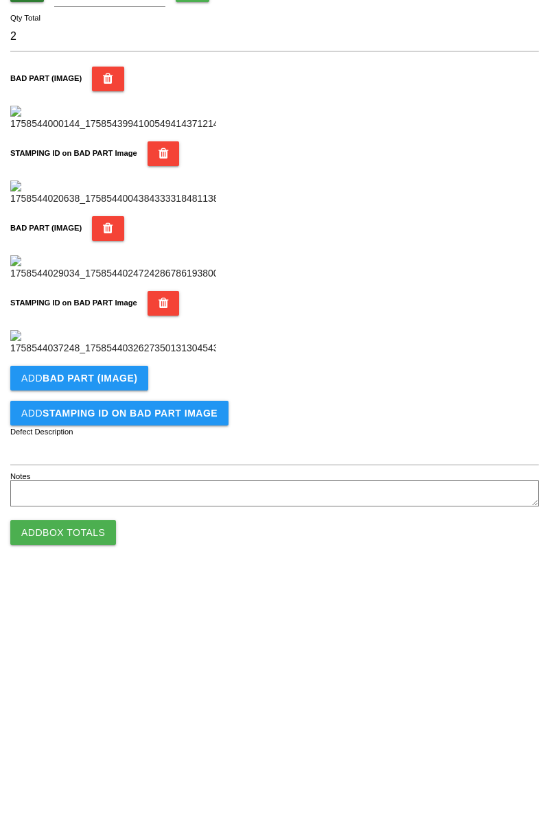
scroll to position [753, 0]
click at [117, 628] on b "BAD PART (IMAGE)" at bounding box center [90, 628] width 95 height 11
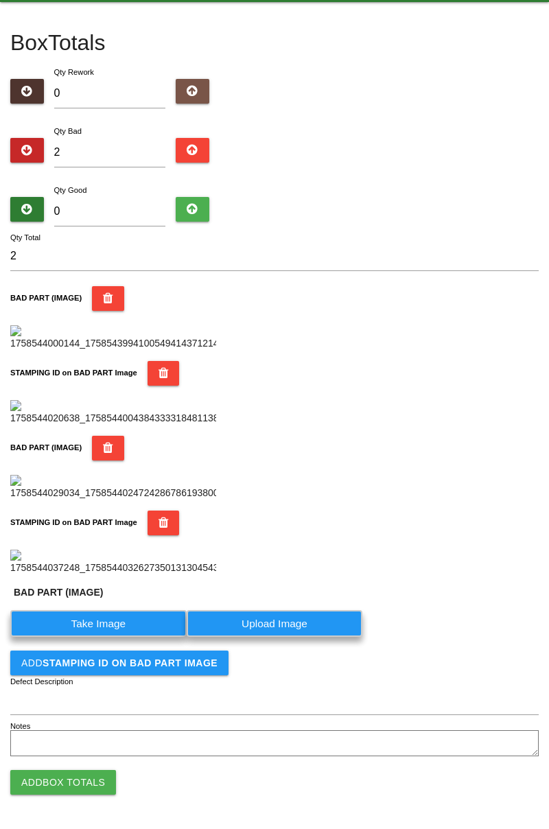
click at [125, 637] on label "Take Image" at bounding box center [98, 623] width 176 height 27
click at [0, 0] on \(IMAGE\) "Take Image" at bounding box center [0, 0] width 0 height 0
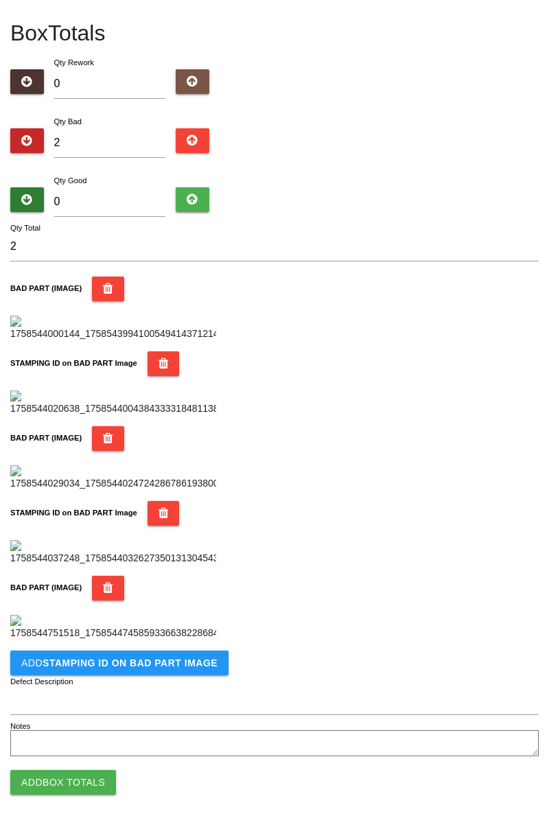
scroll to position [978, 0]
click at [162, 656] on button "Add STAMPING ID on BAD PART Image" at bounding box center [119, 663] width 218 height 25
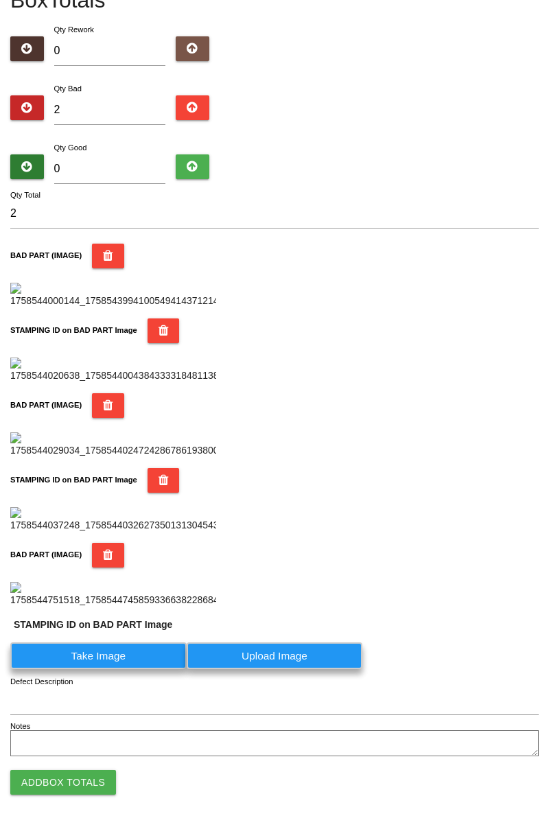
click at [129, 670] on label "Take Image" at bounding box center [98, 656] width 176 height 27
click at [0, 0] on PART "Take Image" at bounding box center [0, 0] width 0 height 0
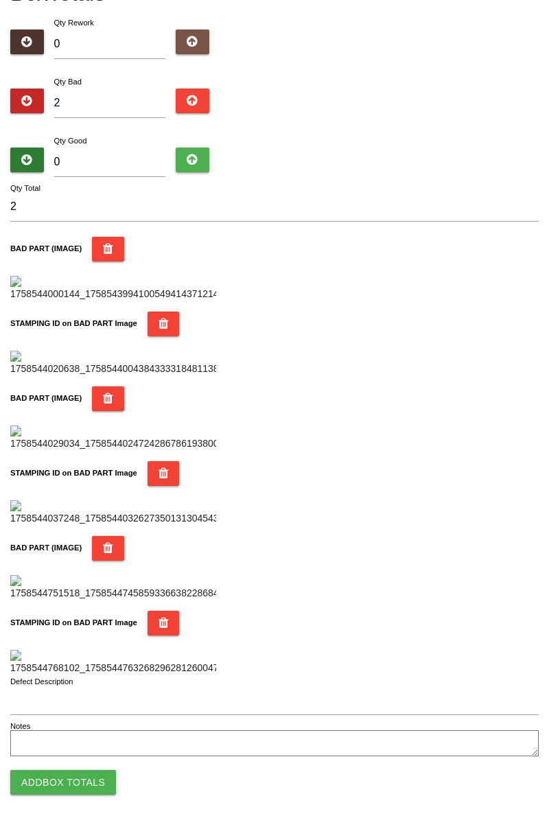
scroll to position [0, 0]
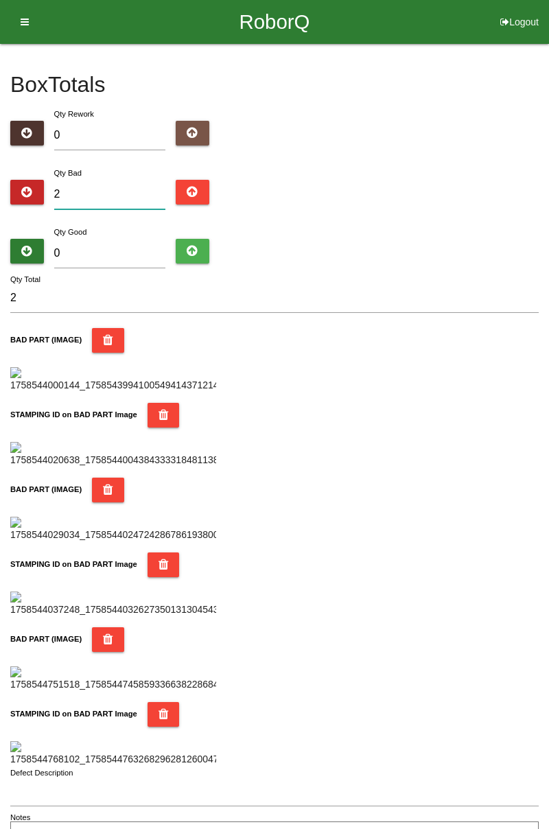
click at [126, 196] on input "2" at bounding box center [110, 195] width 112 height 30
type input "0"
type input "7"
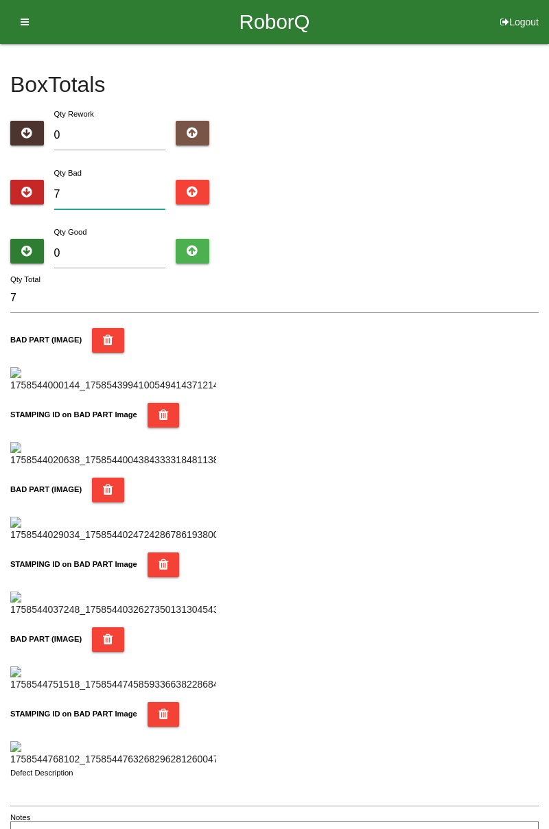
type input "0"
type input "9"
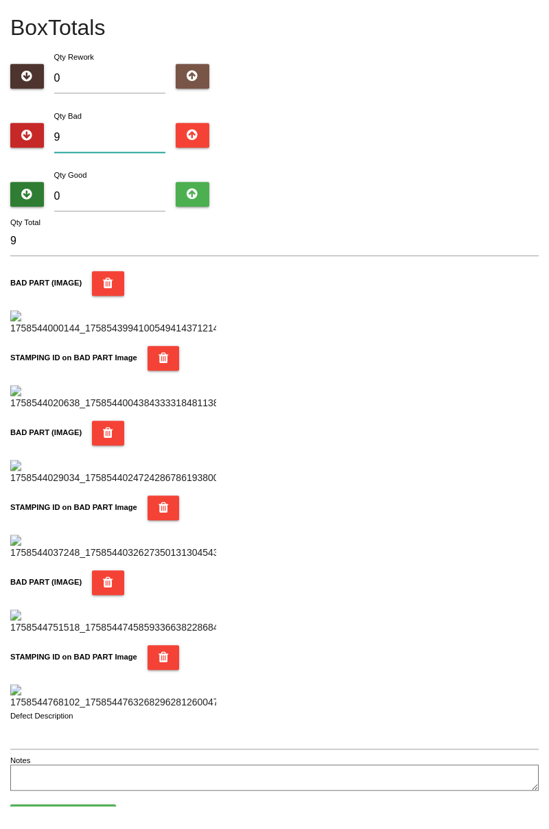
scroll to position [34, 0]
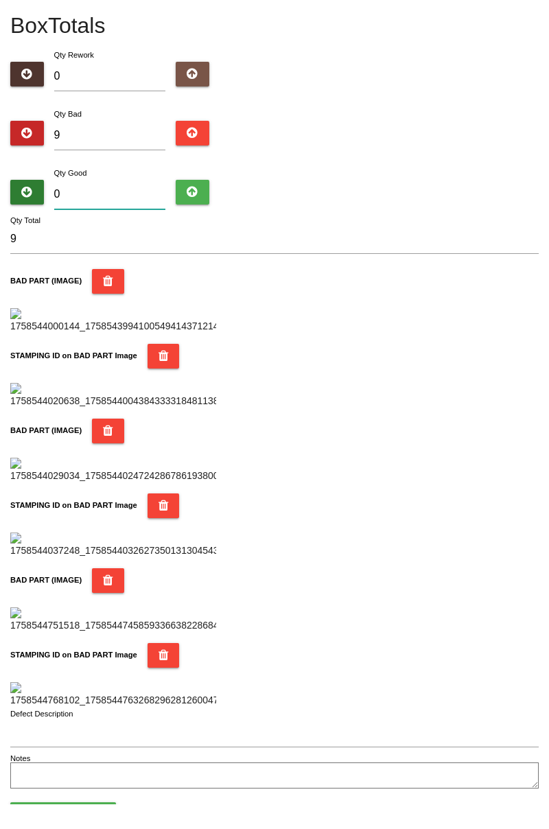
click at [123, 214] on input "0" at bounding box center [110, 220] width 112 height 30
type input "7"
type input "16"
type input "75"
type input "84"
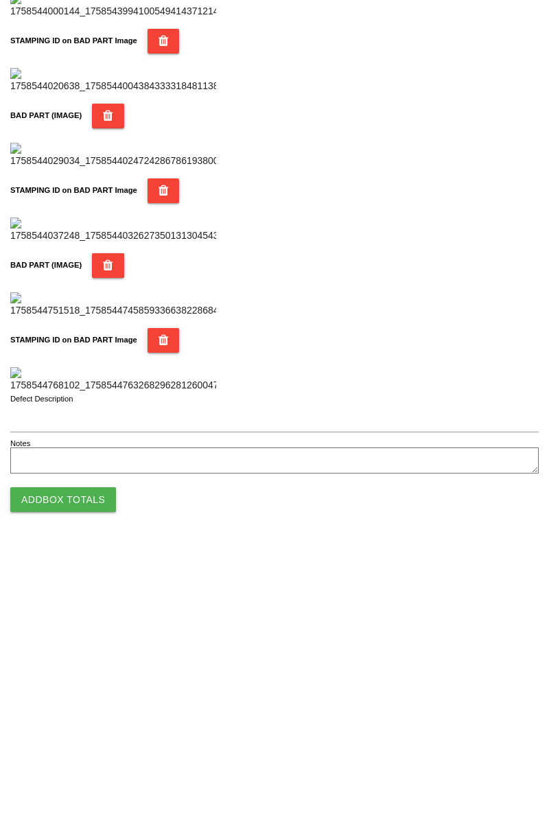
type input "75"
click at [87, 787] on button "Add Box Totals" at bounding box center [63, 782] width 106 height 25
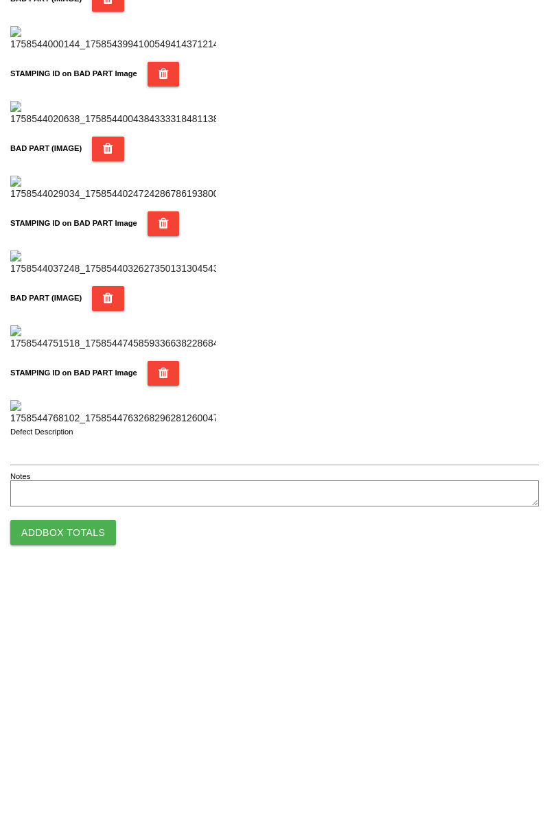
scroll to position [1203, 0]
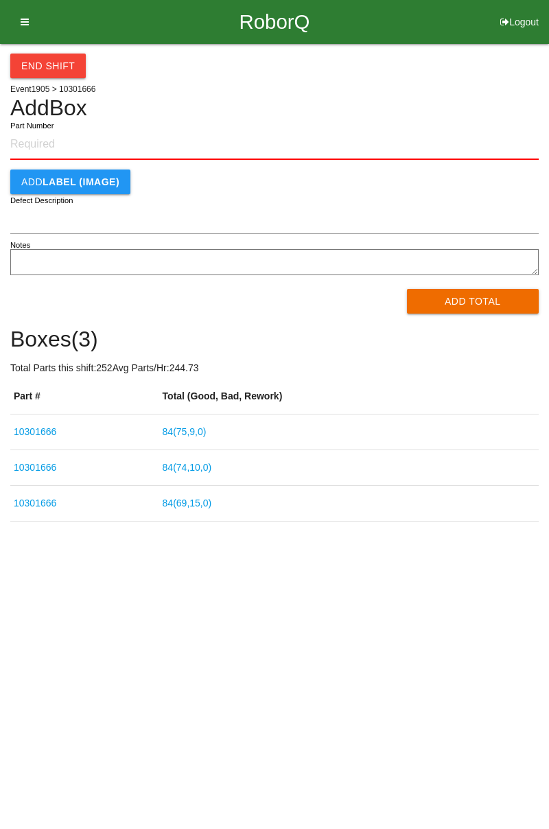
click at [65, 139] on input "Part Number" at bounding box center [274, 145] width 529 height 30
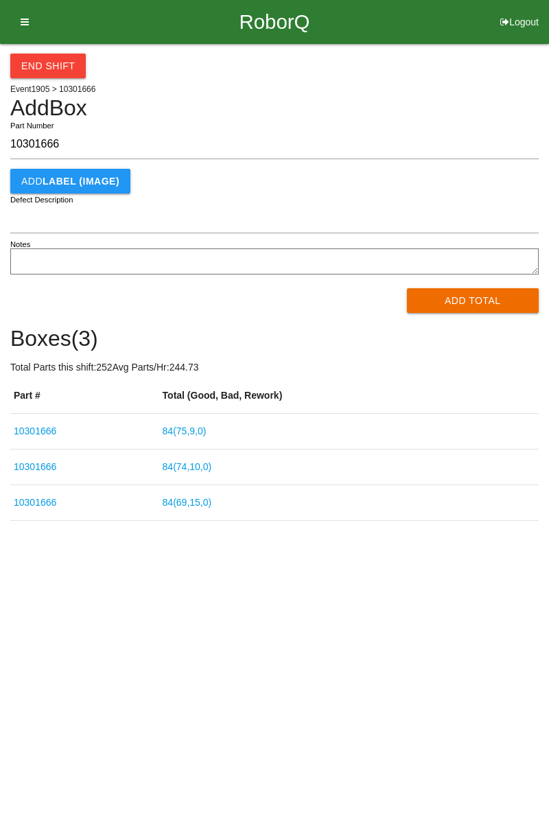
type input "10301666"
click at [466, 308] on button "Add Total" at bounding box center [473, 300] width 133 height 25
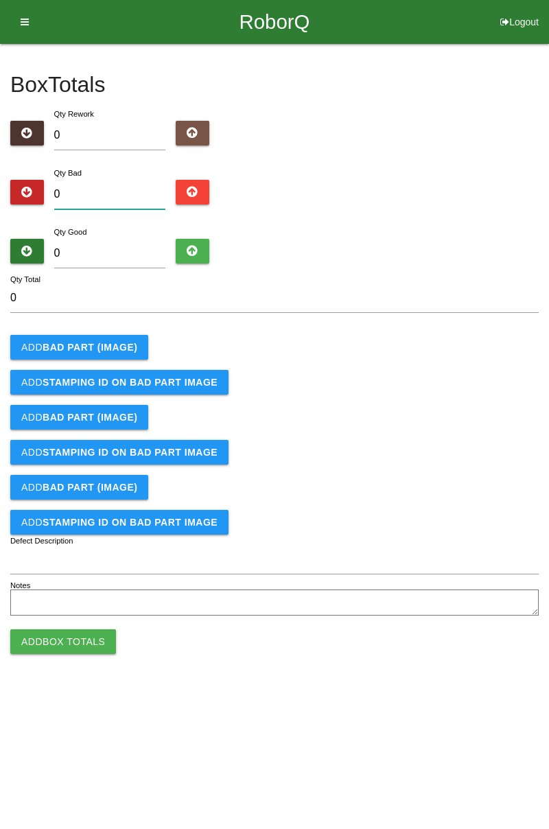
click at [99, 190] on input "0" at bounding box center [110, 195] width 112 height 30
type input "8"
click at [103, 336] on button "Add BAD PART (IMAGE)" at bounding box center [79, 347] width 138 height 25
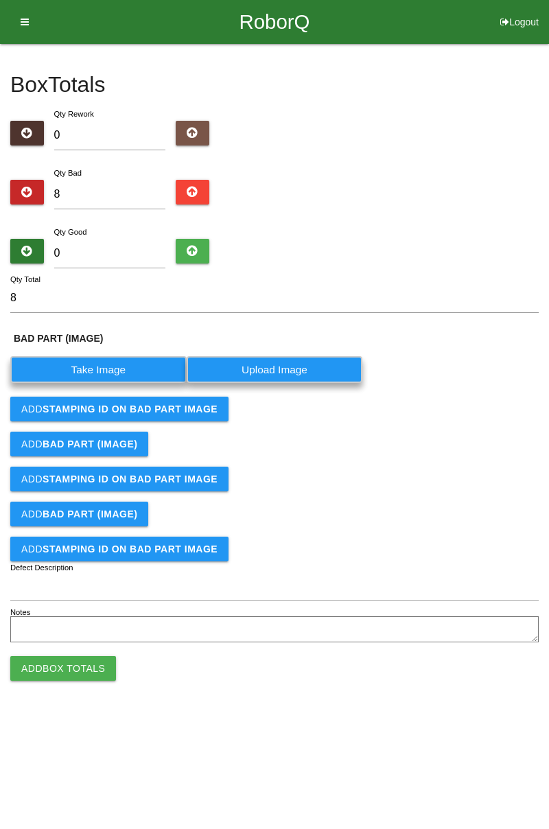
click at [115, 371] on label "Take Image" at bounding box center [98, 369] width 176 height 27
click at [0, 0] on \(IMAGE\) "Take Image" at bounding box center [0, 0] width 0 height 0
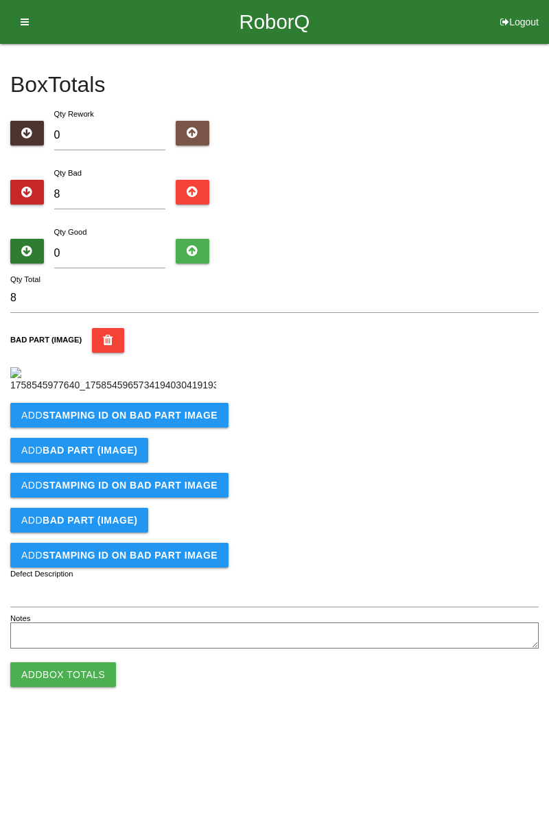
click at [194, 421] on b "STAMPING ID on BAD PART Image" at bounding box center [130, 415] width 175 height 11
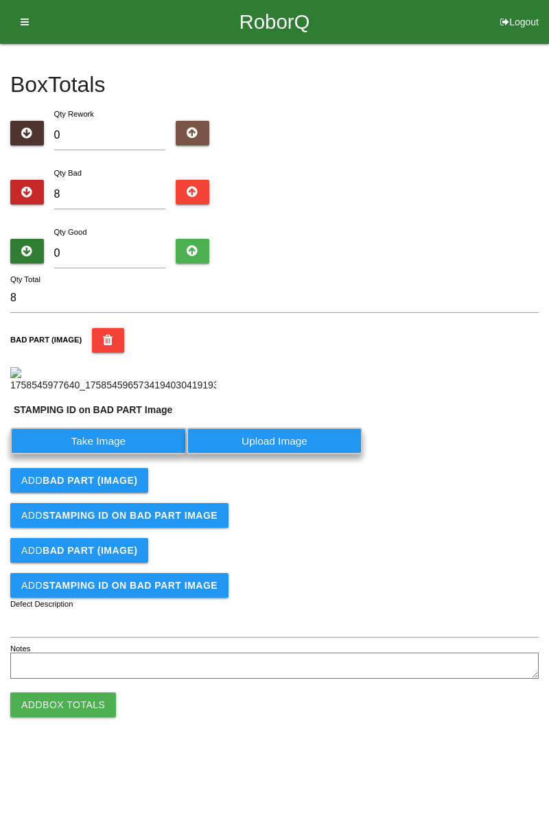
click at [130, 455] on label "Take Image" at bounding box center [98, 441] width 176 height 27
click at [0, 0] on PART "Take Image" at bounding box center [0, 0] width 0 height 0
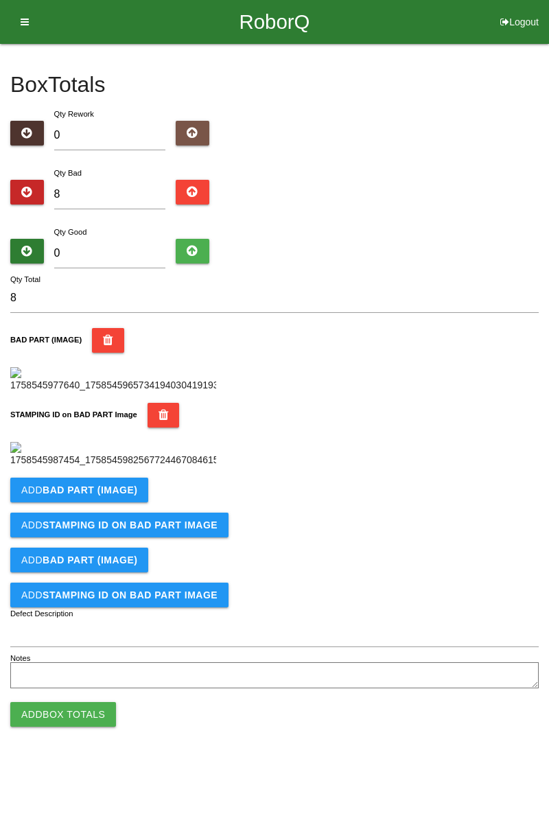
scroll to position [302, 0]
click at [126, 496] on b "BAD PART (IMAGE)" at bounding box center [90, 490] width 95 height 11
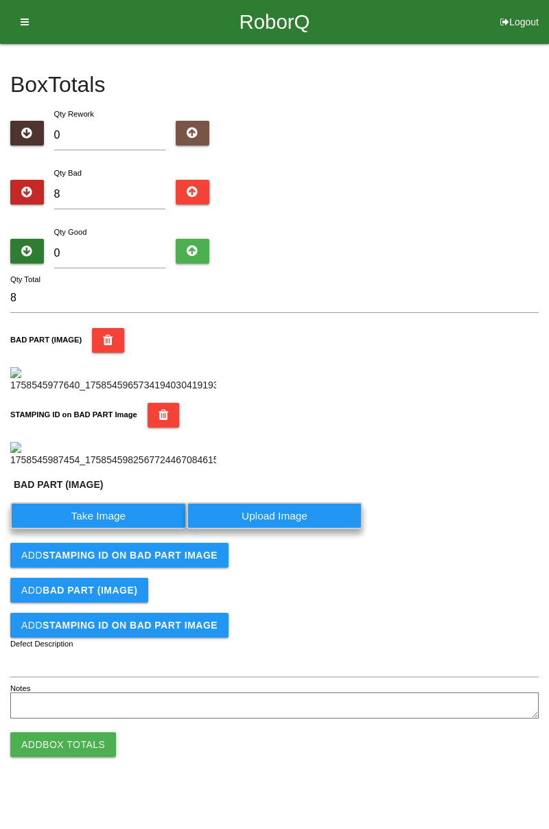
click at [121, 529] on label "Take Image" at bounding box center [98, 516] width 176 height 27
click at [0, 0] on \(IMAGE\) "Take Image" at bounding box center [0, 0] width 0 height 0
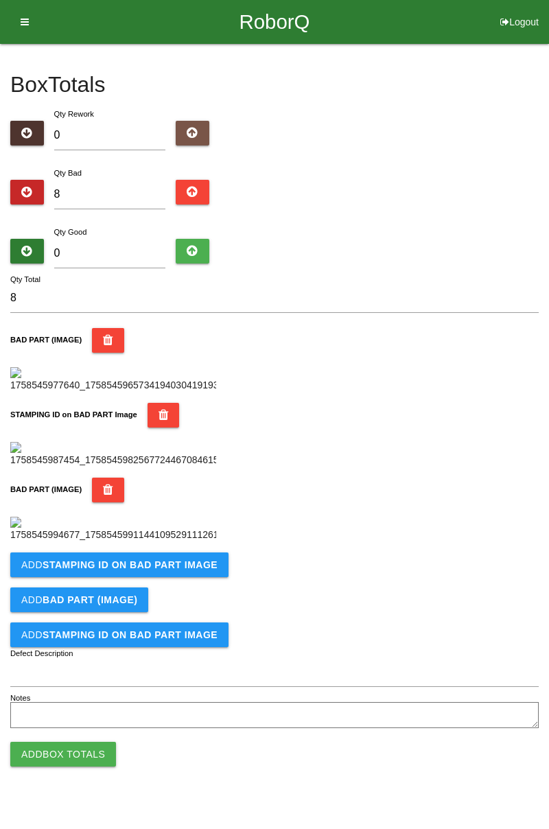
scroll to position [527, 0]
click at [180, 571] on b "STAMPING ID on BAD PART Image" at bounding box center [130, 565] width 175 height 11
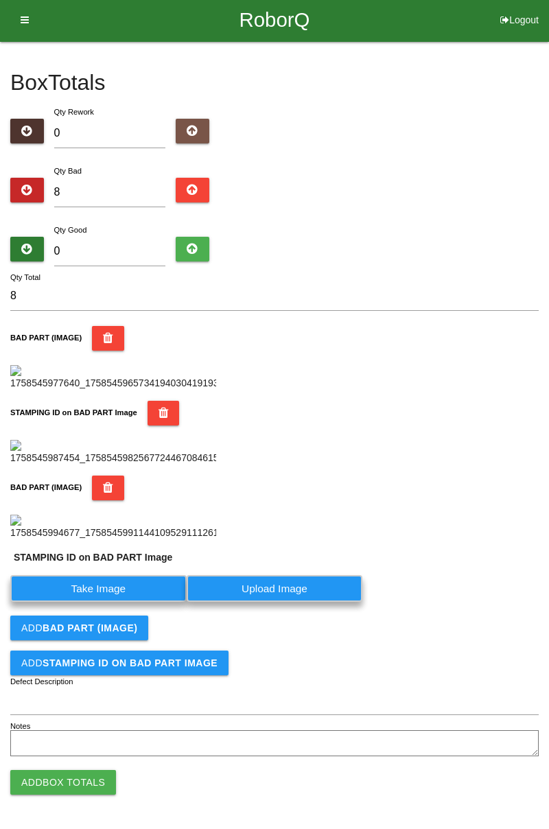
click at [128, 602] on label "Take Image" at bounding box center [98, 588] width 176 height 27
click at [0, 0] on PART "Take Image" at bounding box center [0, 0] width 0 height 0
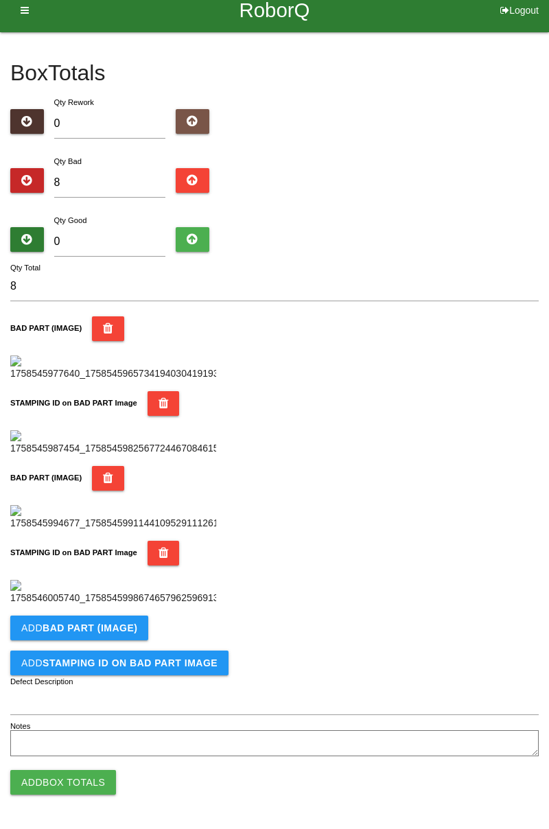
scroll to position [753, 0]
click at [111, 628] on b "BAD PART (IMAGE)" at bounding box center [90, 628] width 95 height 11
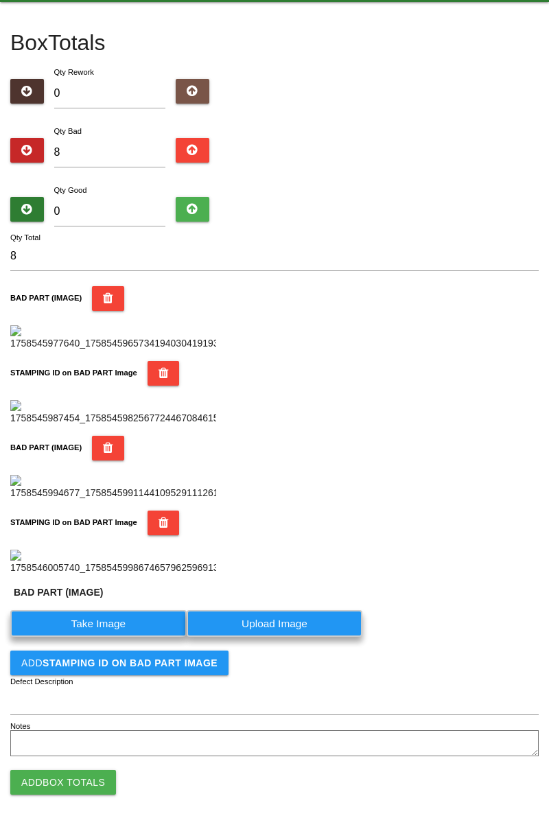
click at [108, 637] on label "Take Image" at bounding box center [98, 623] width 176 height 27
click at [0, 0] on \(IMAGE\) "Take Image" at bounding box center [0, 0] width 0 height 0
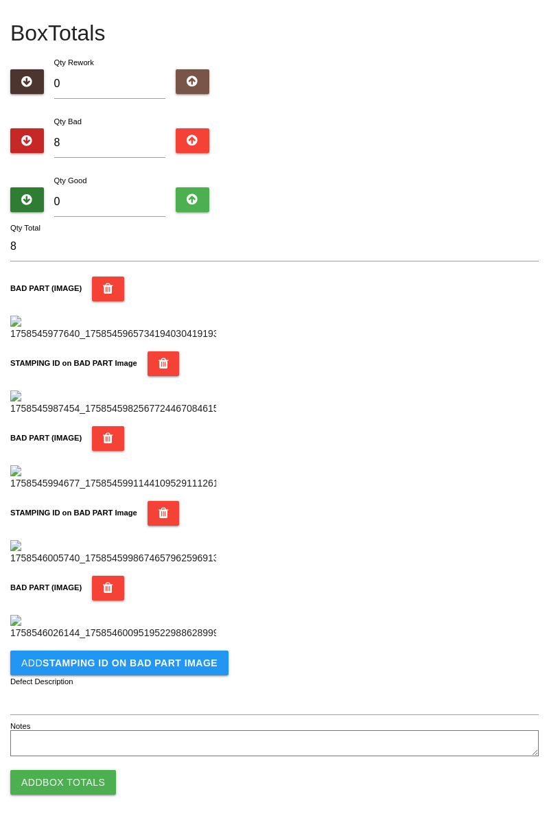
scroll to position [978, 0]
click at [173, 667] on b "STAMPING ID on BAD PART Image" at bounding box center [130, 663] width 175 height 11
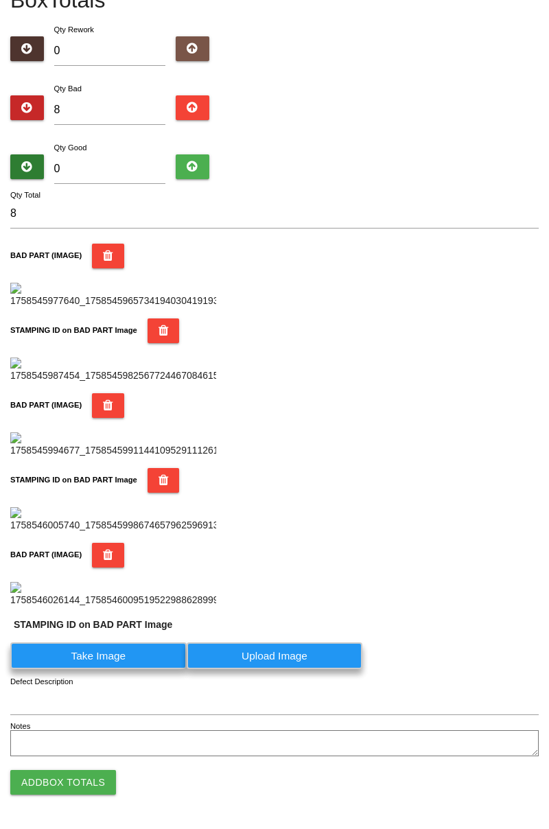
click at [118, 670] on label "Take Image" at bounding box center [98, 656] width 176 height 27
click at [0, 0] on PART "Take Image" at bounding box center [0, 0] width 0 height 0
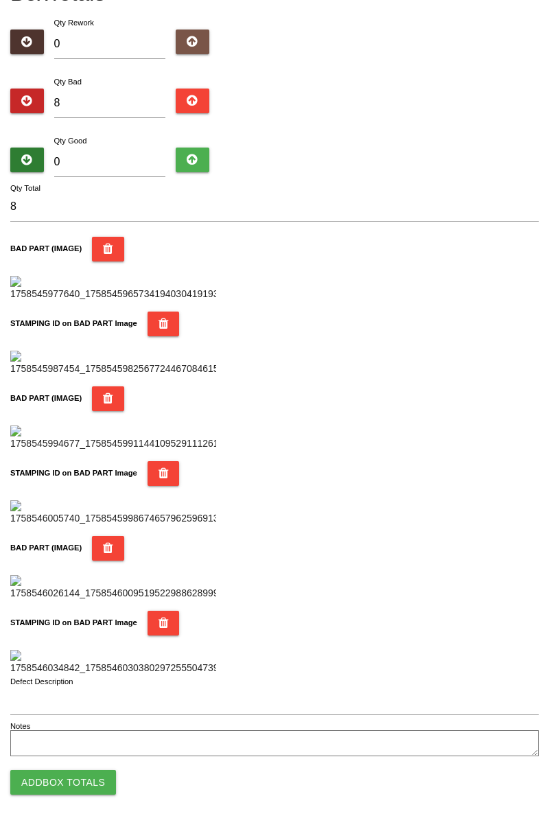
scroll to position [0, 0]
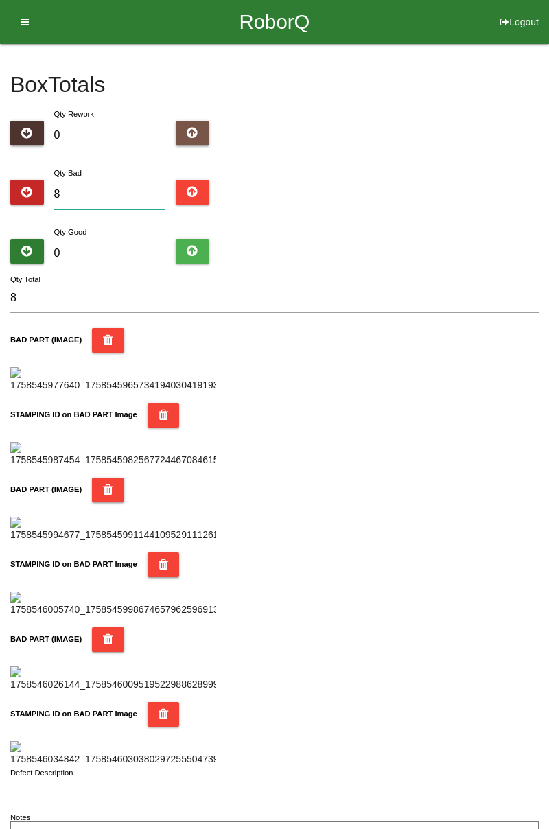
click at [124, 181] on input "8" at bounding box center [110, 195] width 112 height 30
type input "0"
type input "9"
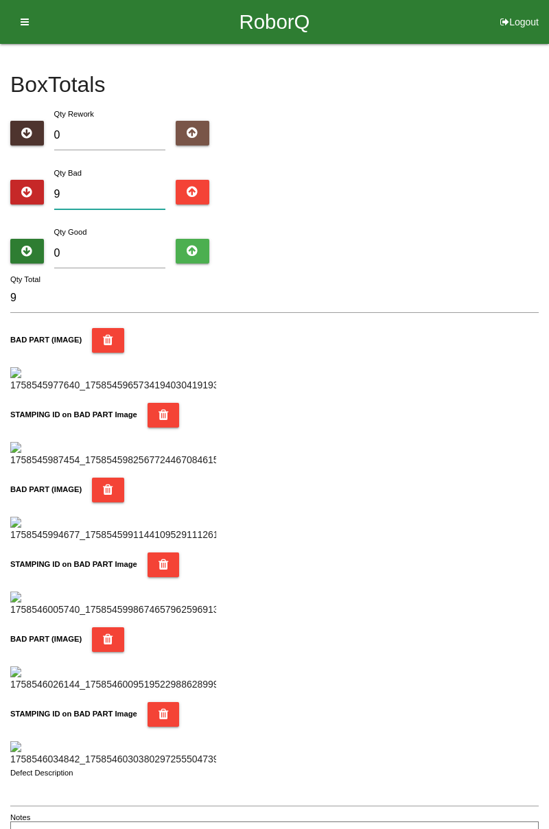
type input "0"
type input "1"
type input "11"
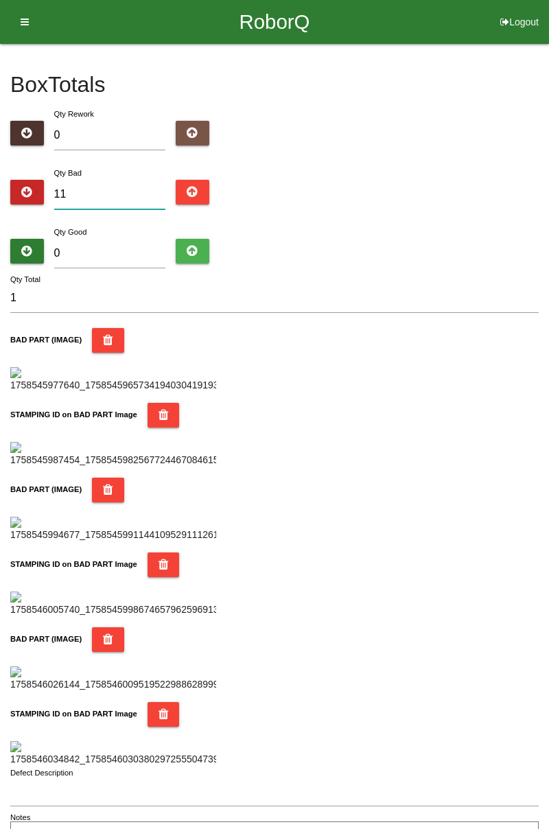
type input "11"
click at [126, 249] on input "0" at bounding box center [110, 254] width 112 height 30
type input "7"
type input "18"
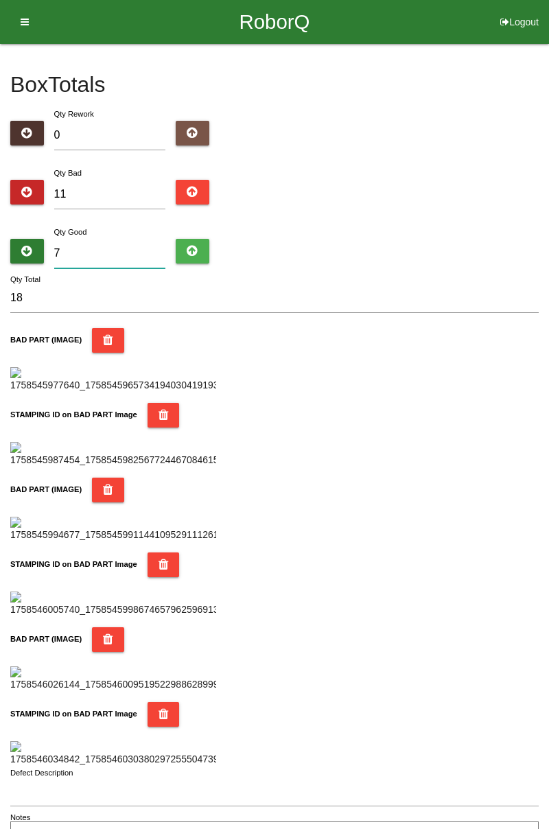
type input "73"
type input "84"
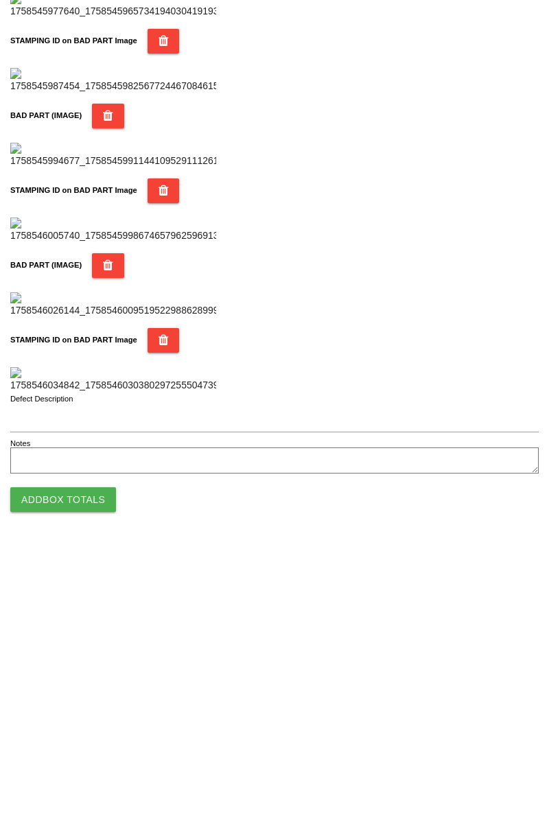
scroll to position [1203, 0]
type input "73"
click at [92, 787] on button "Add Box Totals" at bounding box center [63, 782] width 106 height 25
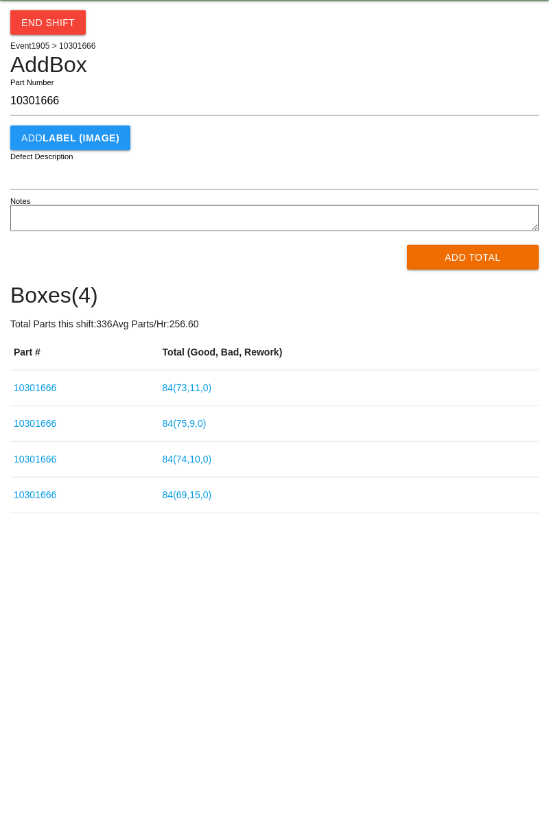
type input "10301666"
click at [479, 298] on button "Add Total" at bounding box center [473, 300] width 133 height 25
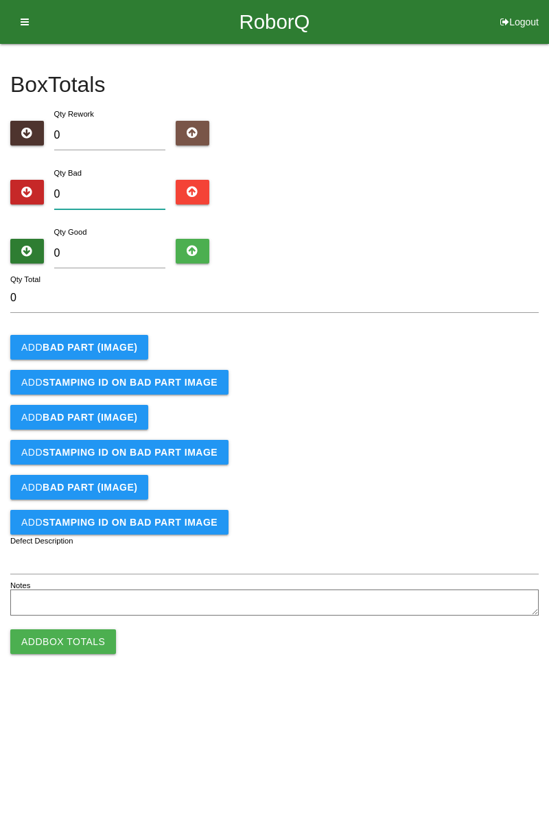
click at [112, 189] on input "0" at bounding box center [110, 195] width 112 height 30
type input "3"
click at [549, 211] on div "Box Totals Translate Weight Weight unit: Rework Weight Bad Weight Good Weight 0…" at bounding box center [274, 332] width 549 height 576
click at [103, 190] on input "3" at bounding box center [110, 195] width 112 height 30
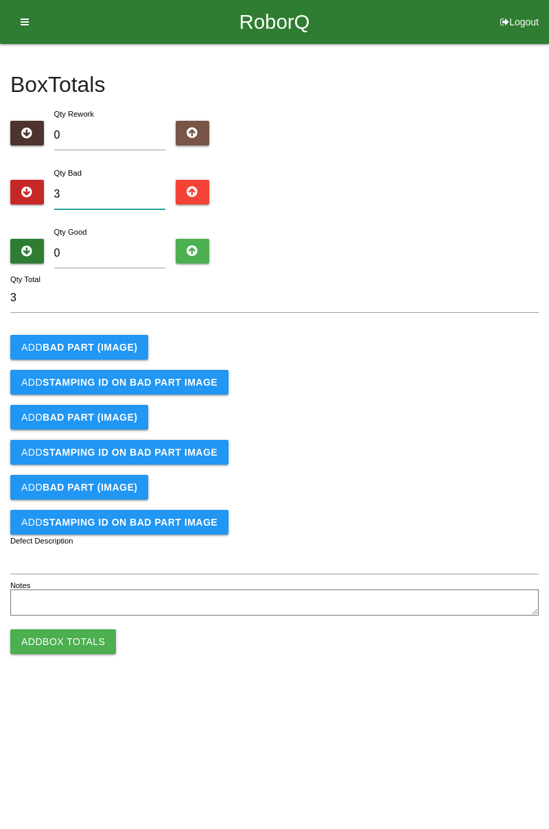
type input "0"
type input "7"
click at [114, 338] on button "Add BAD PART (IMAGE)" at bounding box center [79, 347] width 138 height 25
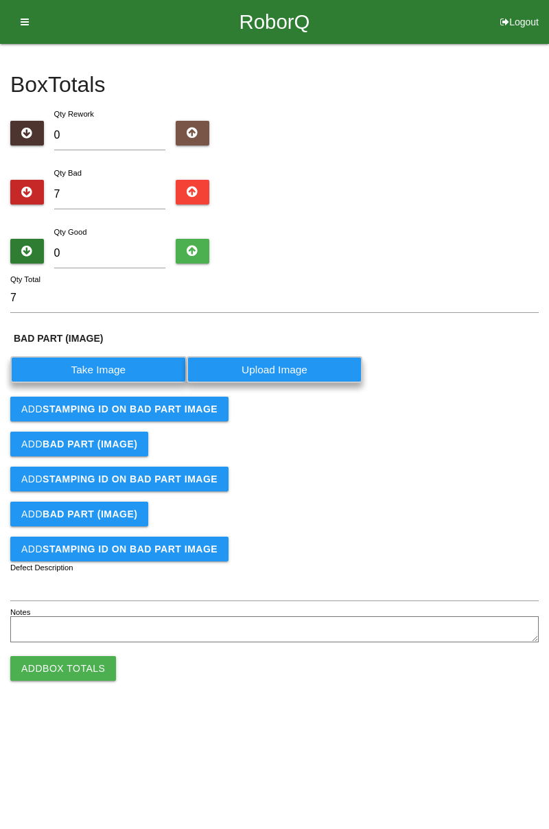
click at [129, 365] on label "Take Image" at bounding box center [98, 369] width 176 height 27
click at [0, 0] on \(IMAGE\) "Take Image" at bounding box center [0, 0] width 0 height 0
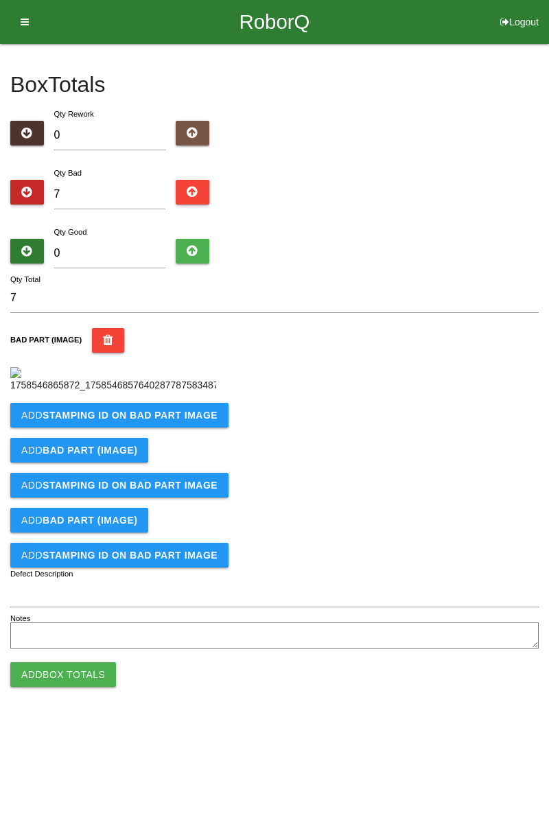
click at [176, 421] on b "STAMPING ID on BAD PART Image" at bounding box center [130, 415] width 175 height 11
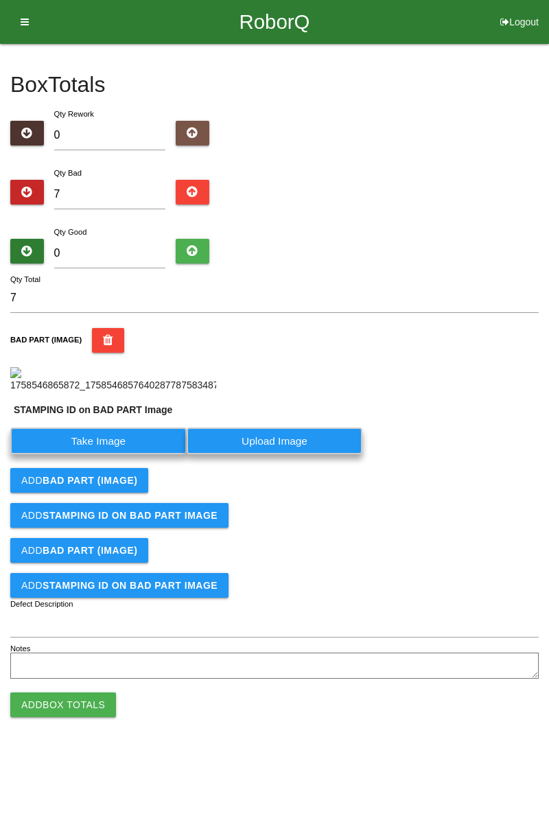
click at [109, 455] on label "Take Image" at bounding box center [98, 441] width 176 height 27
click at [0, 0] on PART "Take Image" at bounding box center [0, 0] width 0 height 0
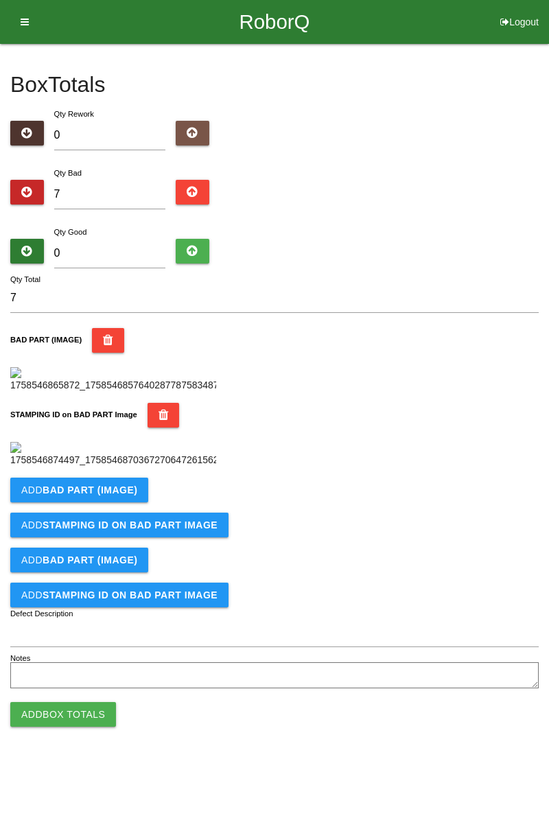
scroll to position [302, 0]
click at [124, 503] on button "Add BAD PART (IMAGE)" at bounding box center [79, 490] width 138 height 25
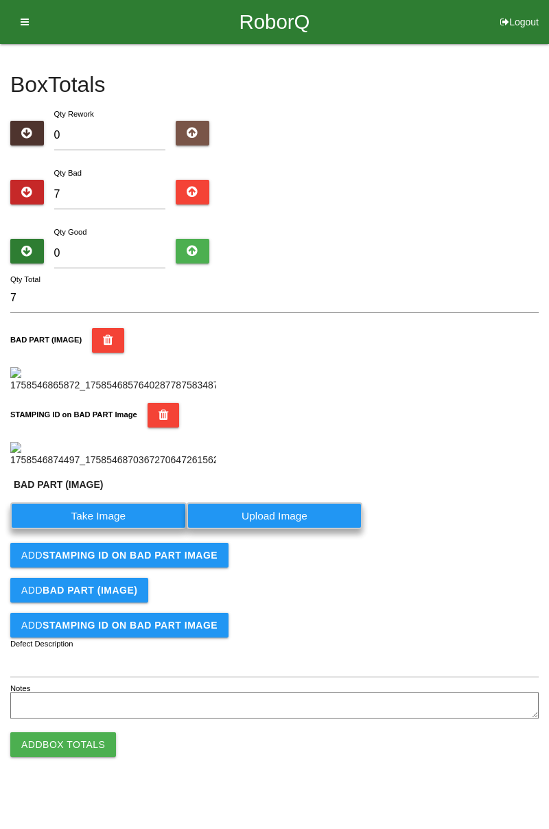
click at [114, 529] on label "Take Image" at bounding box center [98, 516] width 176 height 27
click at [0, 0] on \(IMAGE\) "Take Image" at bounding box center [0, 0] width 0 height 0
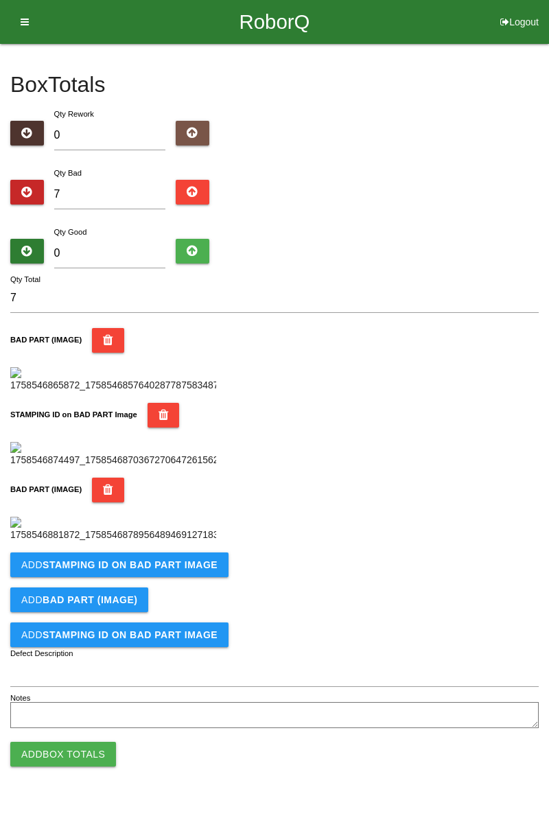
scroll to position [527, 0]
click at [162, 571] on b "STAMPING ID on BAD PART Image" at bounding box center [130, 565] width 175 height 11
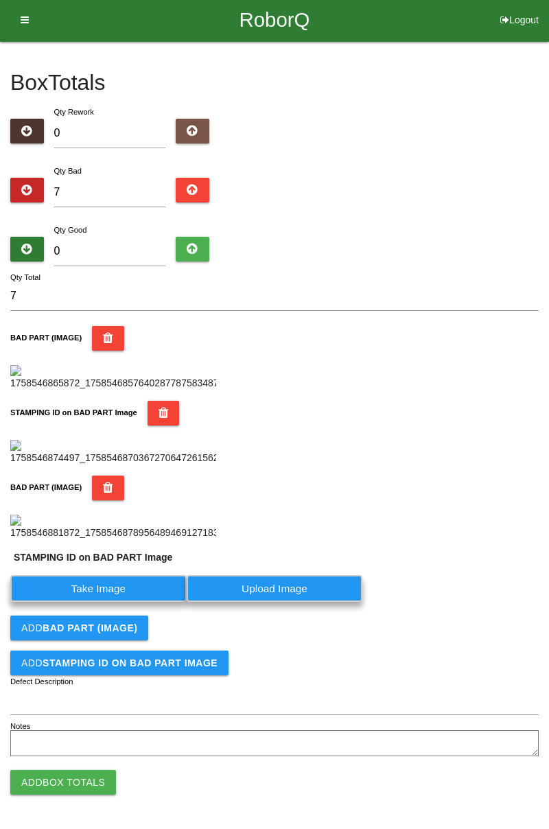
click at [125, 602] on label "Take Image" at bounding box center [98, 588] width 176 height 27
click at [0, 0] on PART "Take Image" at bounding box center [0, 0] width 0 height 0
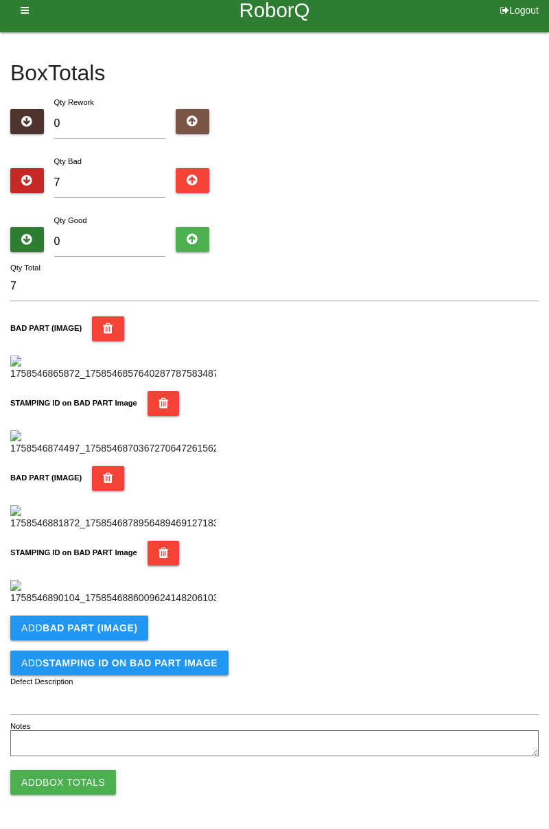
scroll to position [753, 0]
click at [96, 631] on b "BAD PART (IMAGE)" at bounding box center [90, 628] width 95 height 11
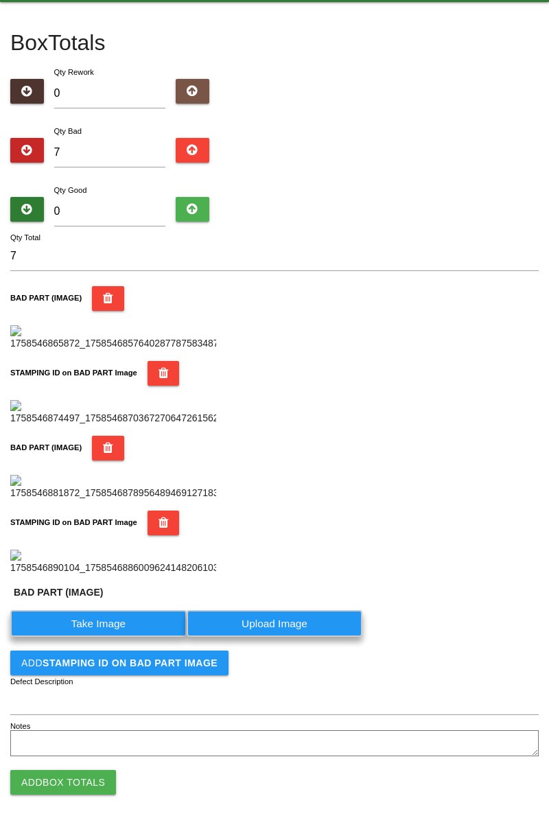
click at [111, 637] on label "Take Image" at bounding box center [98, 623] width 176 height 27
click at [0, 0] on \(IMAGE\) "Take Image" at bounding box center [0, 0] width 0 height 0
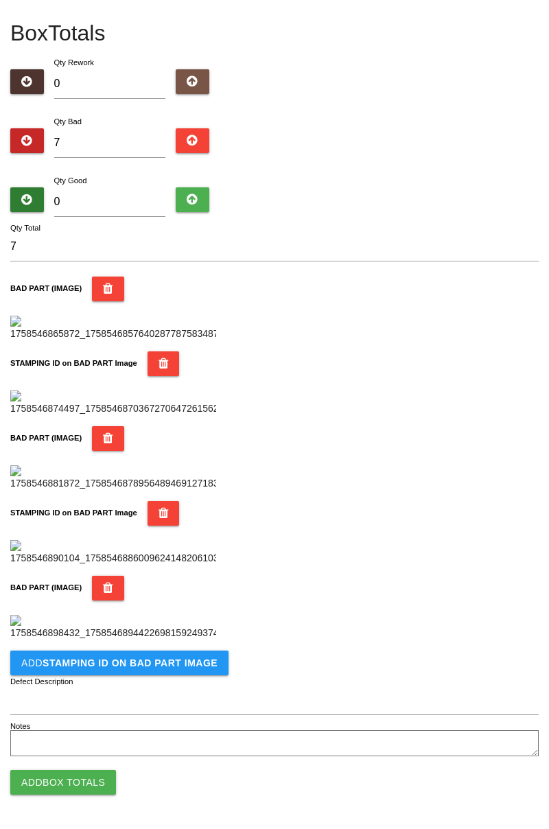
scroll to position [978, 0]
click at [179, 663] on b "STAMPING ID on BAD PART Image" at bounding box center [130, 663] width 175 height 11
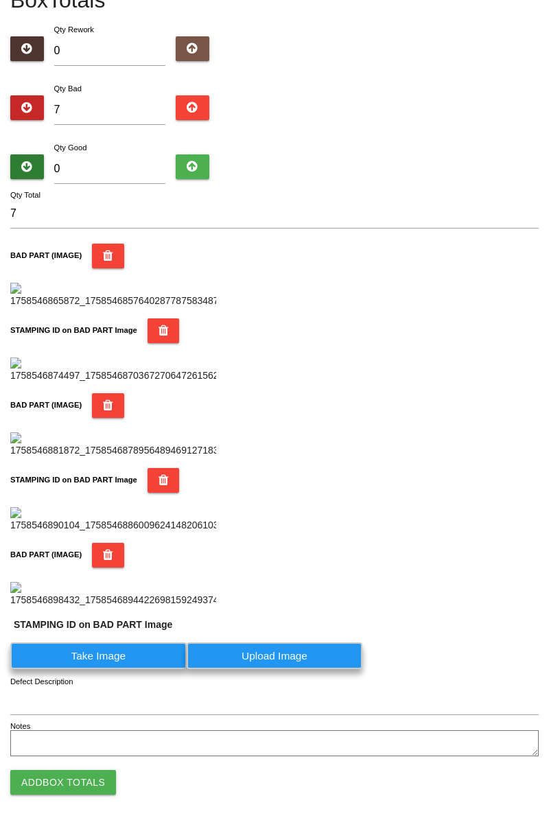
click at [111, 670] on label "Take Image" at bounding box center [98, 656] width 176 height 27
click at [0, 0] on PART "Take Image" at bounding box center [0, 0] width 0 height 0
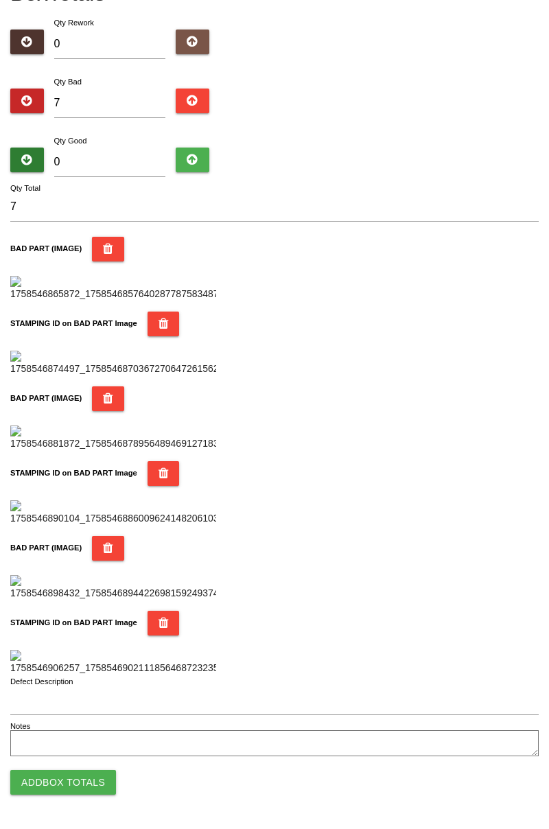
scroll to position [0, 0]
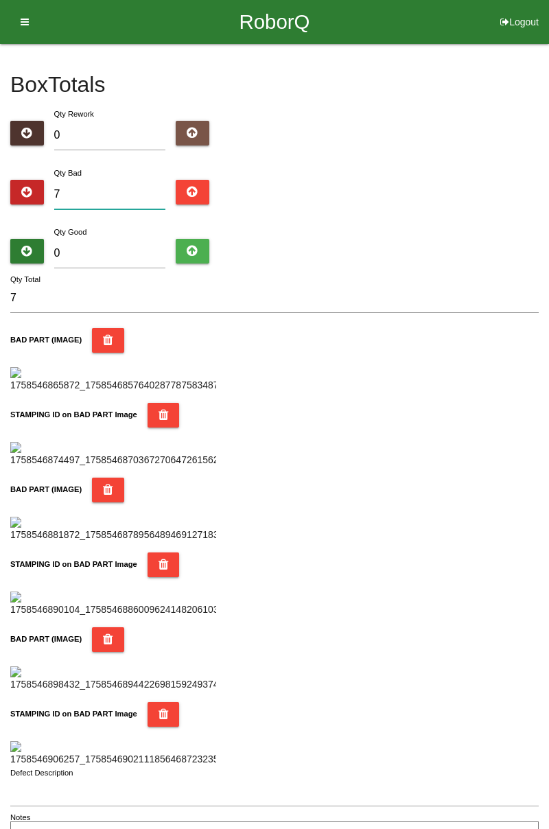
click at [143, 190] on input "7" at bounding box center [110, 195] width 112 height 30
click at [549, 111] on div "Box Totals Translate Weight Weight unit: Rework Weight Bad Weight Good Weight 0…" at bounding box center [274, 448] width 549 height 808
click at [549, 103] on div "Box Totals Translate Weight Weight unit: Rework Weight Bad Weight Good Weight 0…" at bounding box center [274, 448] width 549 height 808
click at [129, 188] on input "7" at bounding box center [110, 195] width 112 height 30
type input "0"
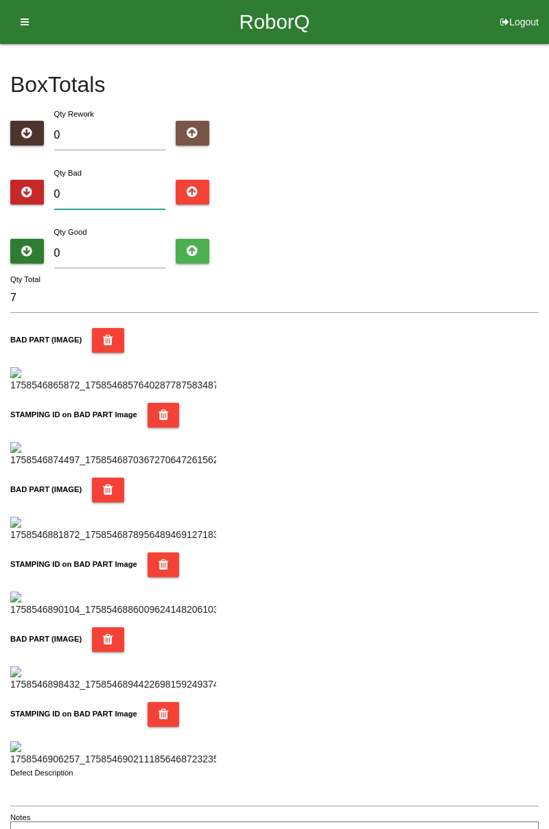
type input "0"
type input "8"
click at [549, 221] on div "Box Totals Translate Weight Weight unit: Rework Weight Bad Weight Good Weight 0…" at bounding box center [274, 448] width 549 height 808
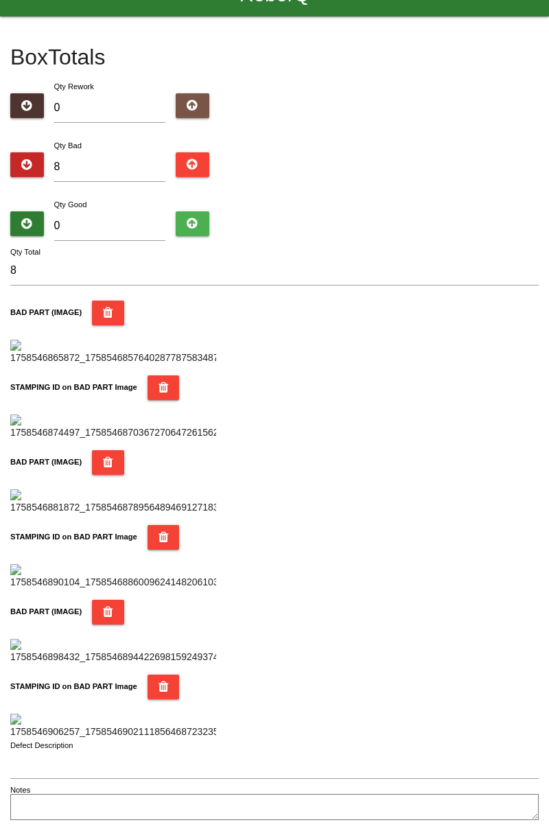
scroll to position [28, 0]
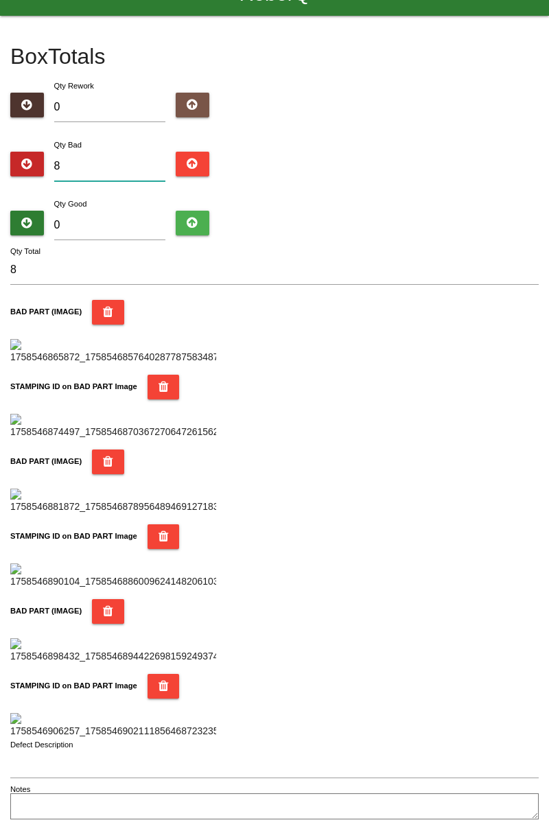
click at [108, 161] on input "8" at bounding box center [110, 167] width 112 height 30
type input "0"
type input "1"
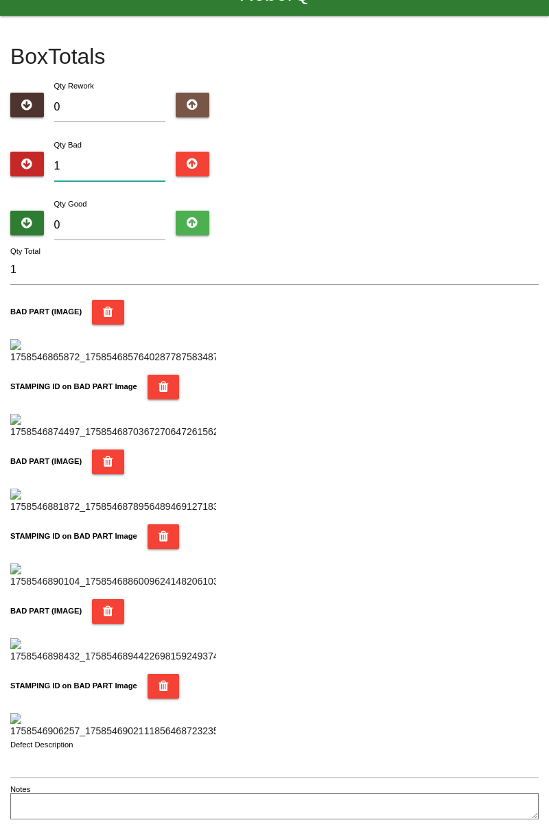
type input "15"
click at [148, 211] on input "0" at bounding box center [110, 226] width 112 height 30
type input "6"
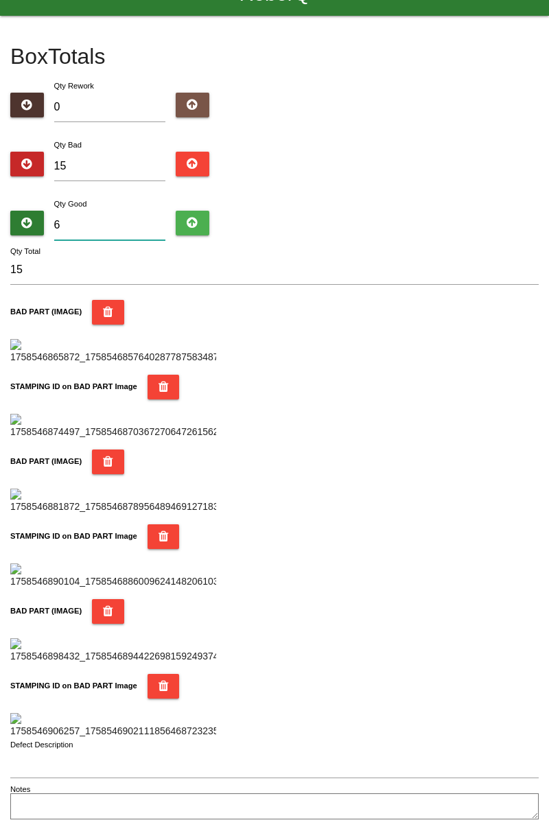
type input "21"
type input "69"
type input "84"
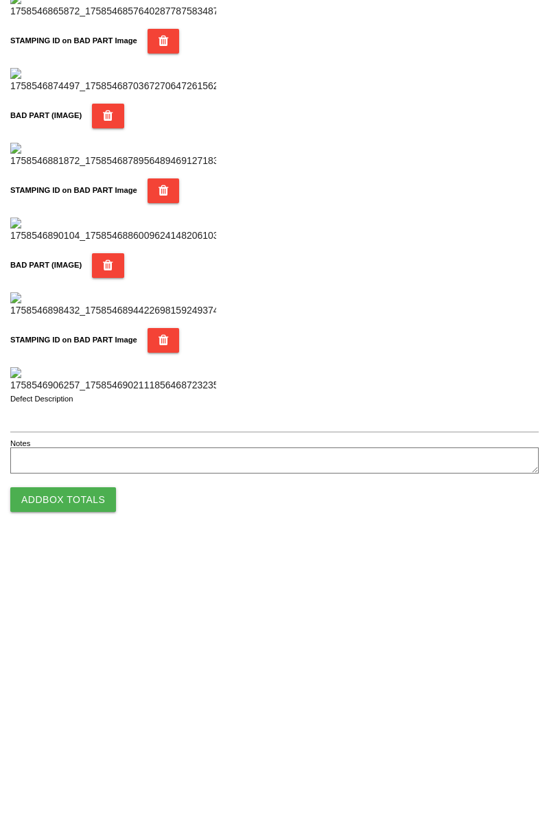
type input "69"
click at [100, 776] on button "Add Box Totals" at bounding box center [63, 782] width 106 height 25
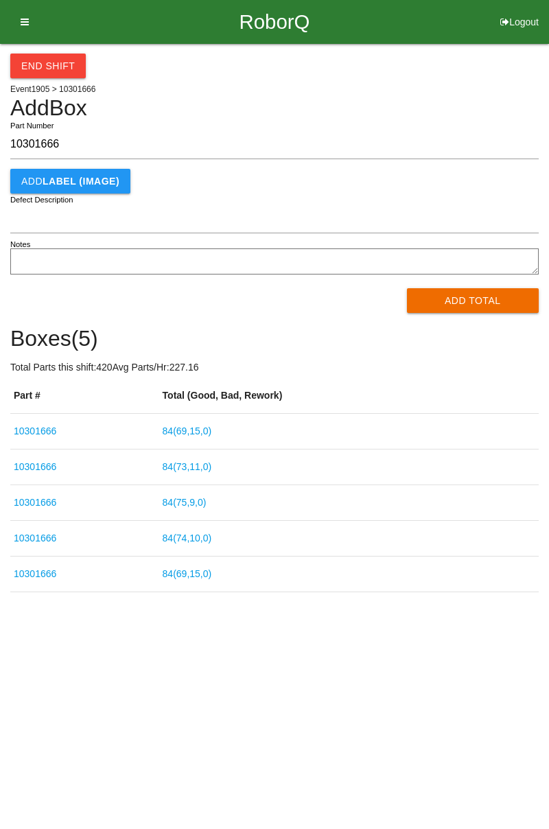
type input "10301666"
click at [482, 304] on button "Add Total" at bounding box center [473, 300] width 133 height 25
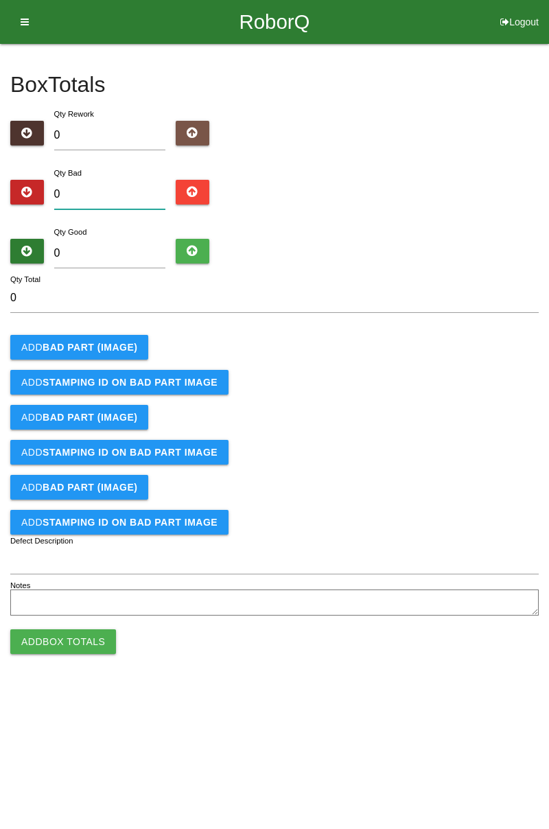
click at [111, 196] on input "0" at bounding box center [110, 195] width 112 height 30
type input "1"
click at [111, 336] on button "Add BAD PART (IMAGE)" at bounding box center [79, 347] width 138 height 25
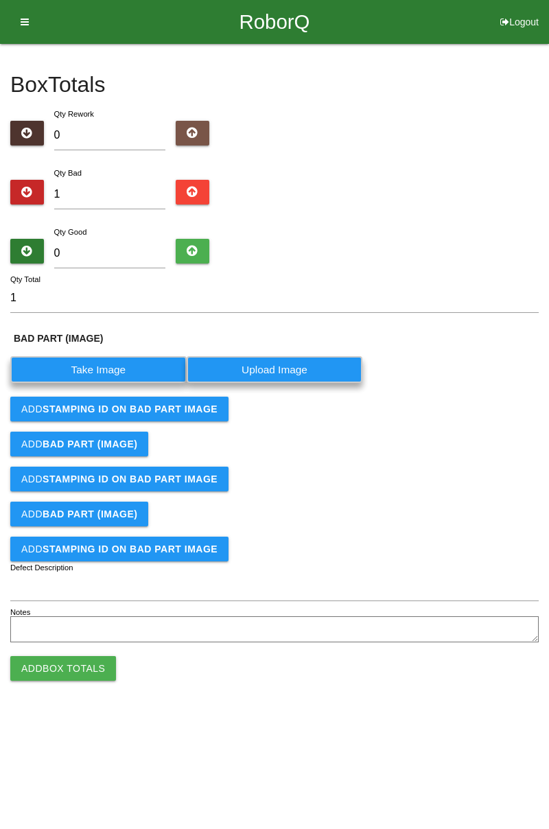
click at [108, 367] on label "Take Image" at bounding box center [98, 369] width 176 height 27
click at [0, 0] on \(IMAGE\) "Take Image" at bounding box center [0, 0] width 0 height 0
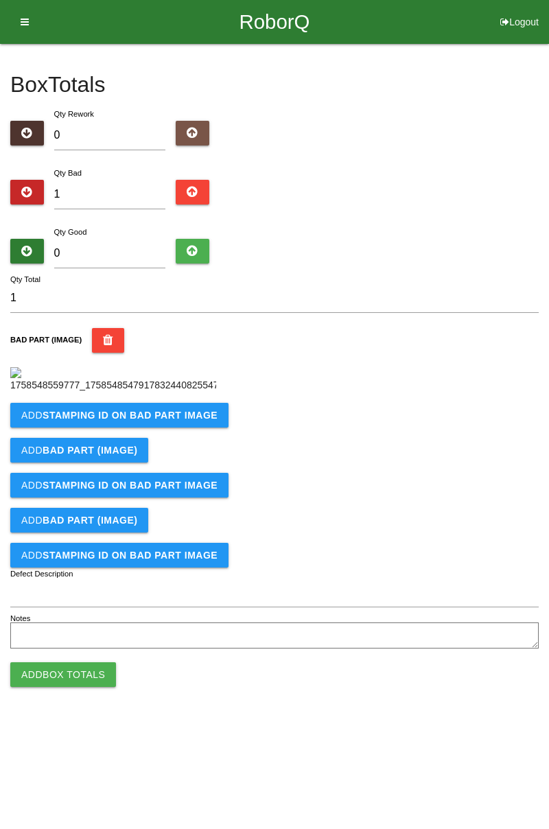
scroll to position [77, 0]
click at [176, 428] on button "Add STAMPING ID on BAD PART Image" at bounding box center [119, 415] width 218 height 25
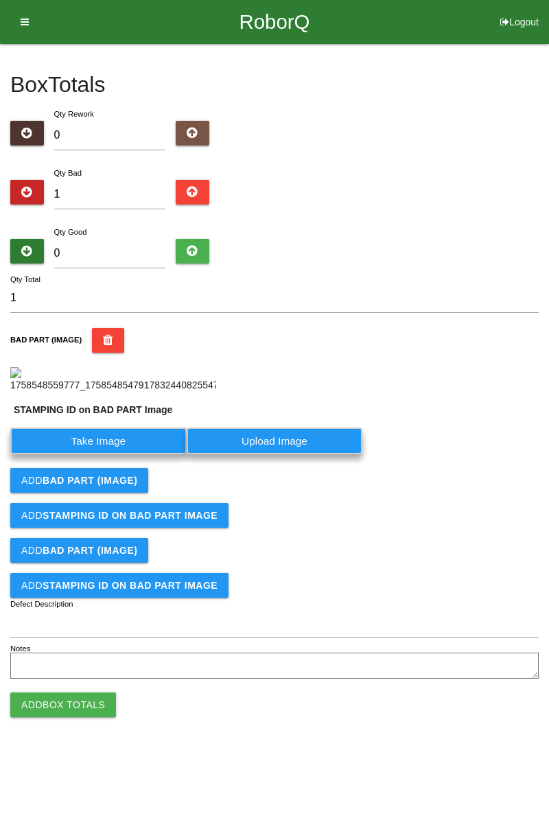
click at [98, 455] on label "Take Image" at bounding box center [98, 441] width 176 height 27
click at [0, 0] on PART "Take Image" at bounding box center [0, 0] width 0 height 0
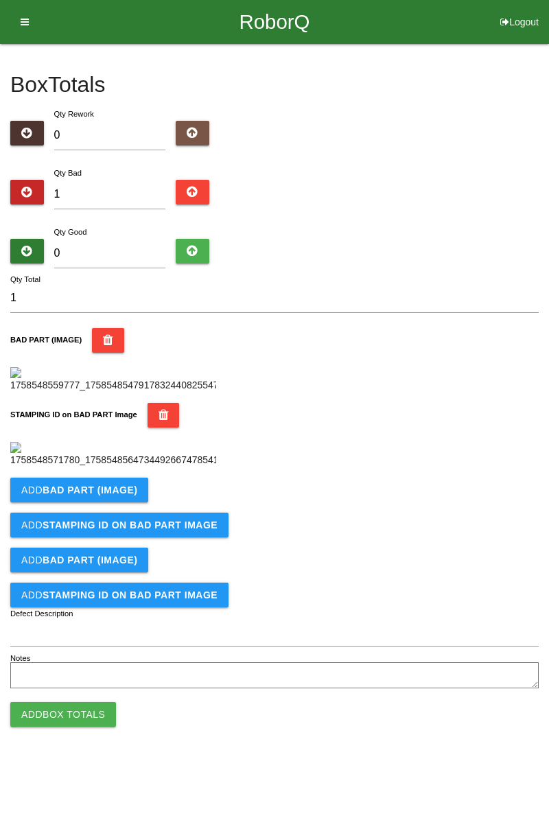
scroll to position [0, 0]
